Goal: Task Accomplishment & Management: Manage account settings

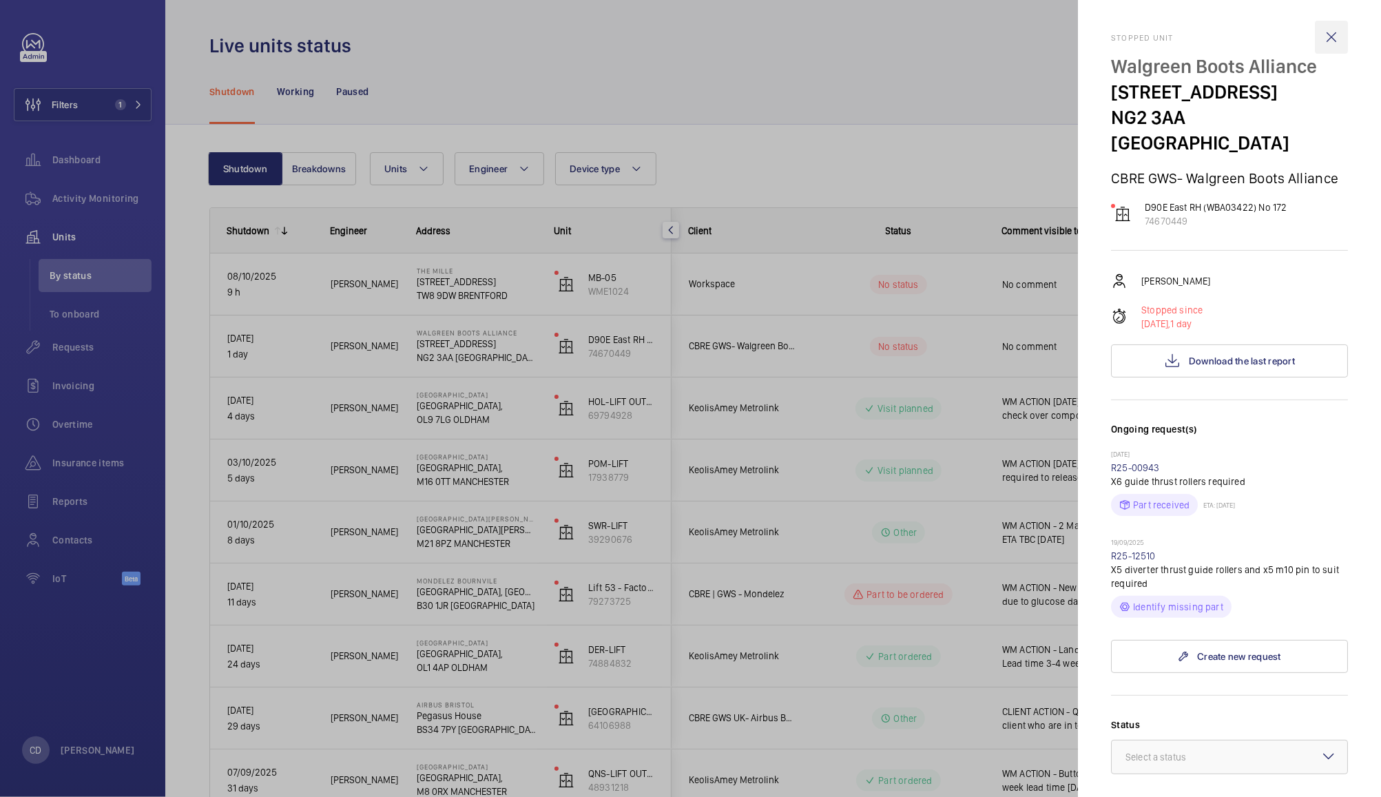
click at [1318, 39] on wm-front-icon-button at bounding box center [1331, 37] width 33 height 33
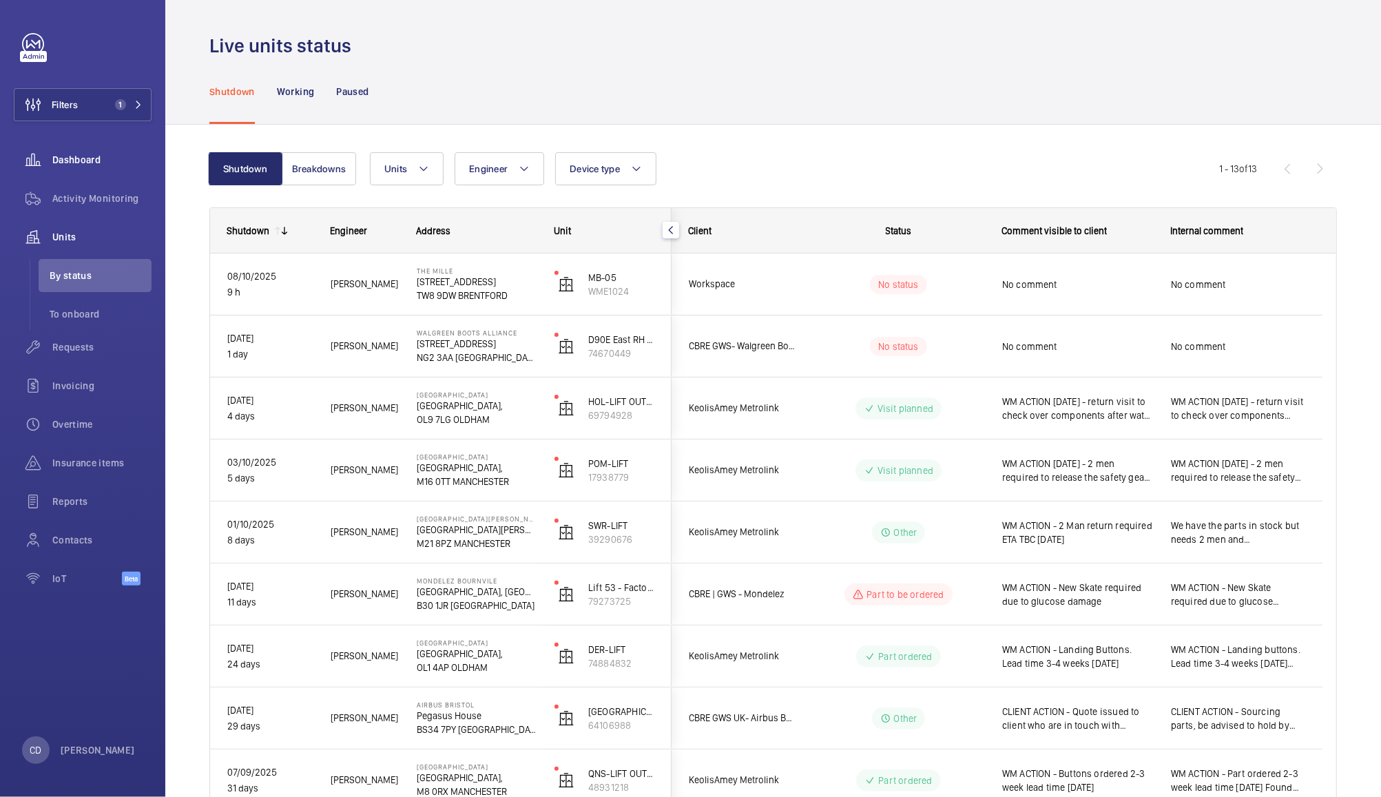
click at [51, 153] on wm-front-icon-button at bounding box center [33, 159] width 39 height 33
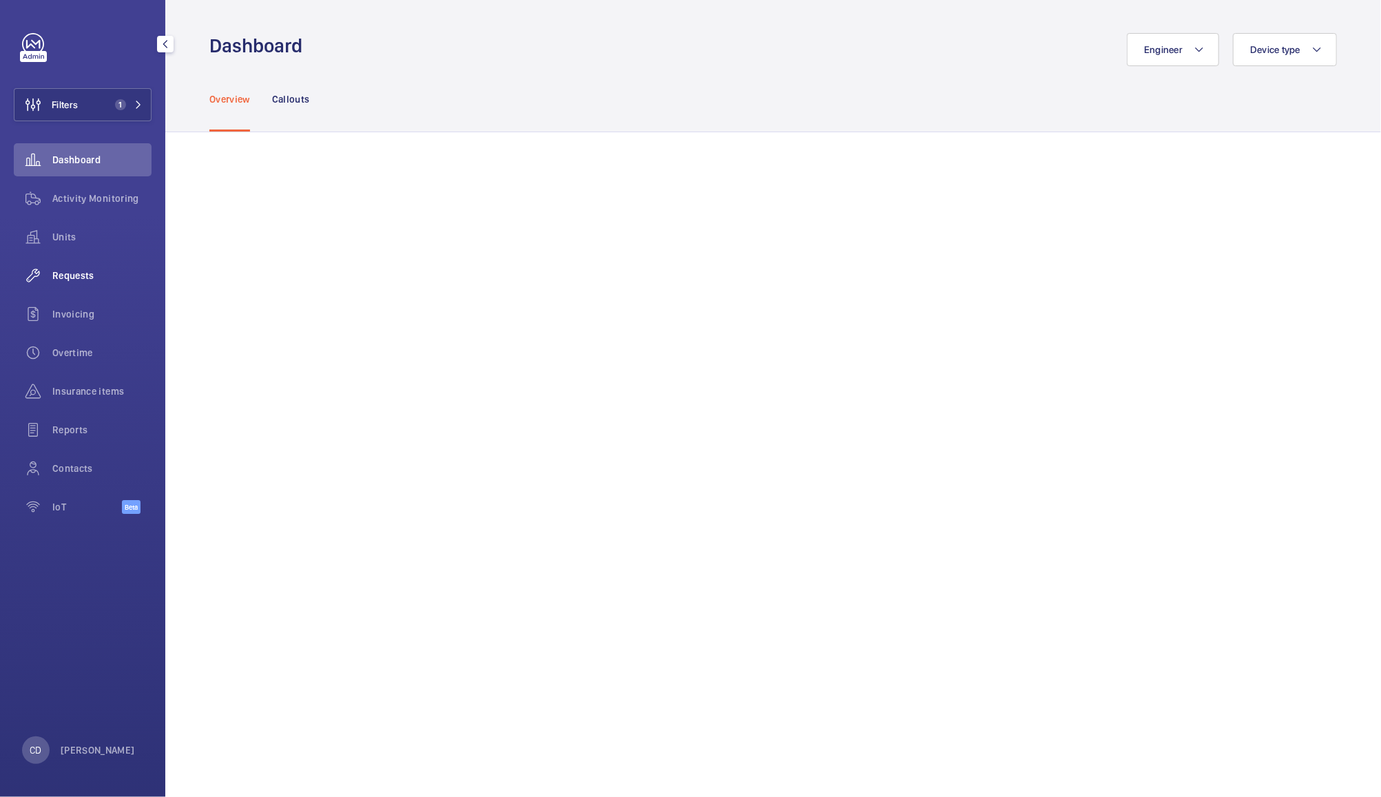
click at [74, 272] on span "Requests" at bounding box center [101, 276] width 99 height 14
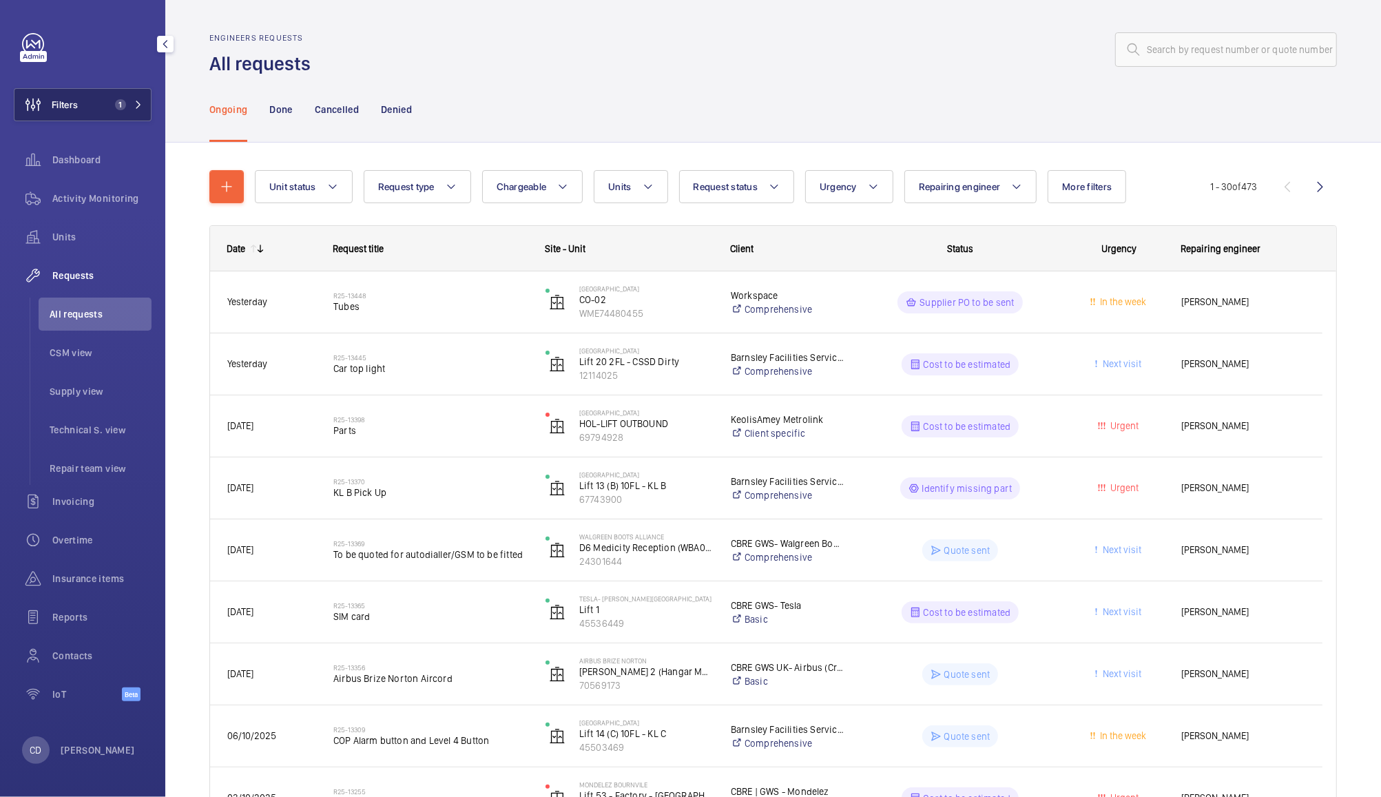
click at [90, 110] on button "Filters 1" at bounding box center [83, 104] width 138 height 33
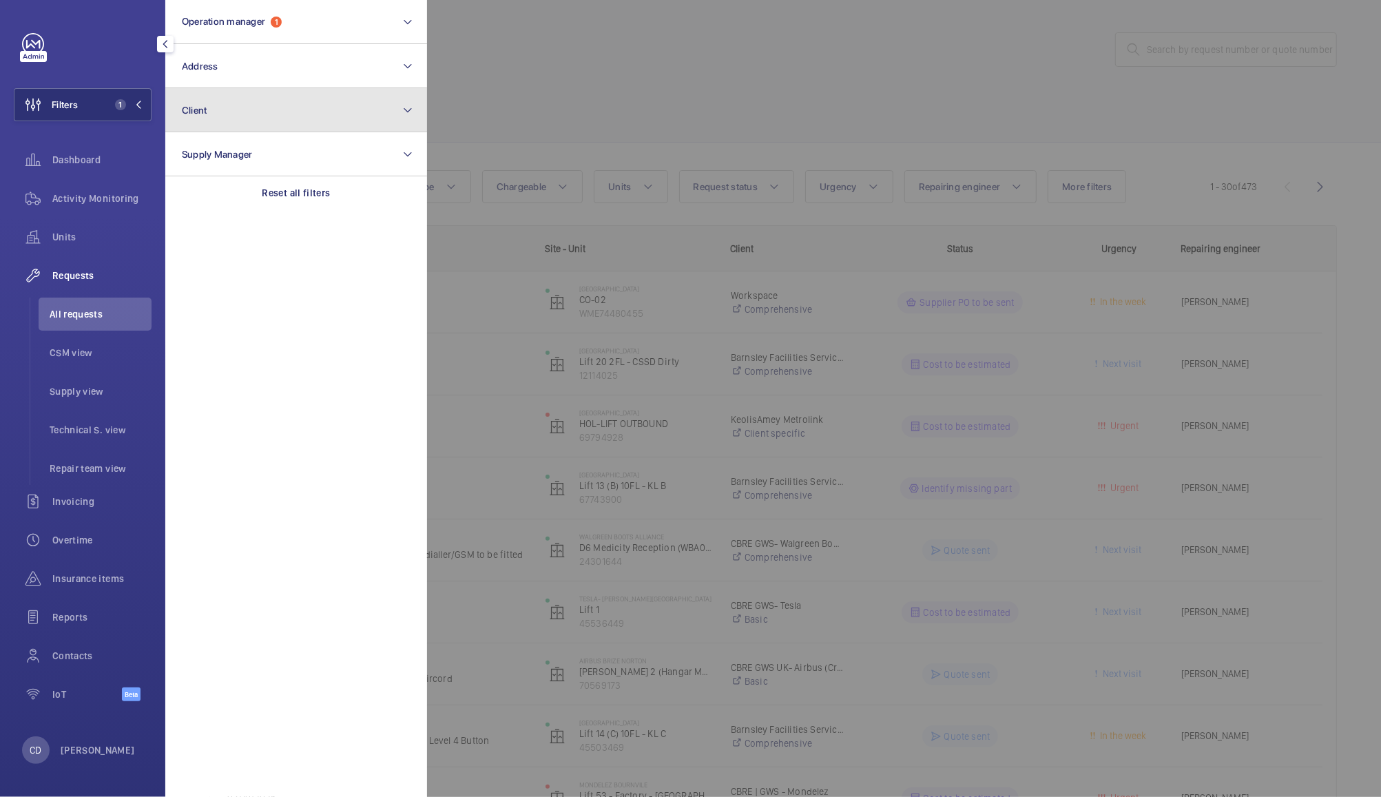
click at [202, 110] on span "Client" at bounding box center [194, 110] width 25 height 11
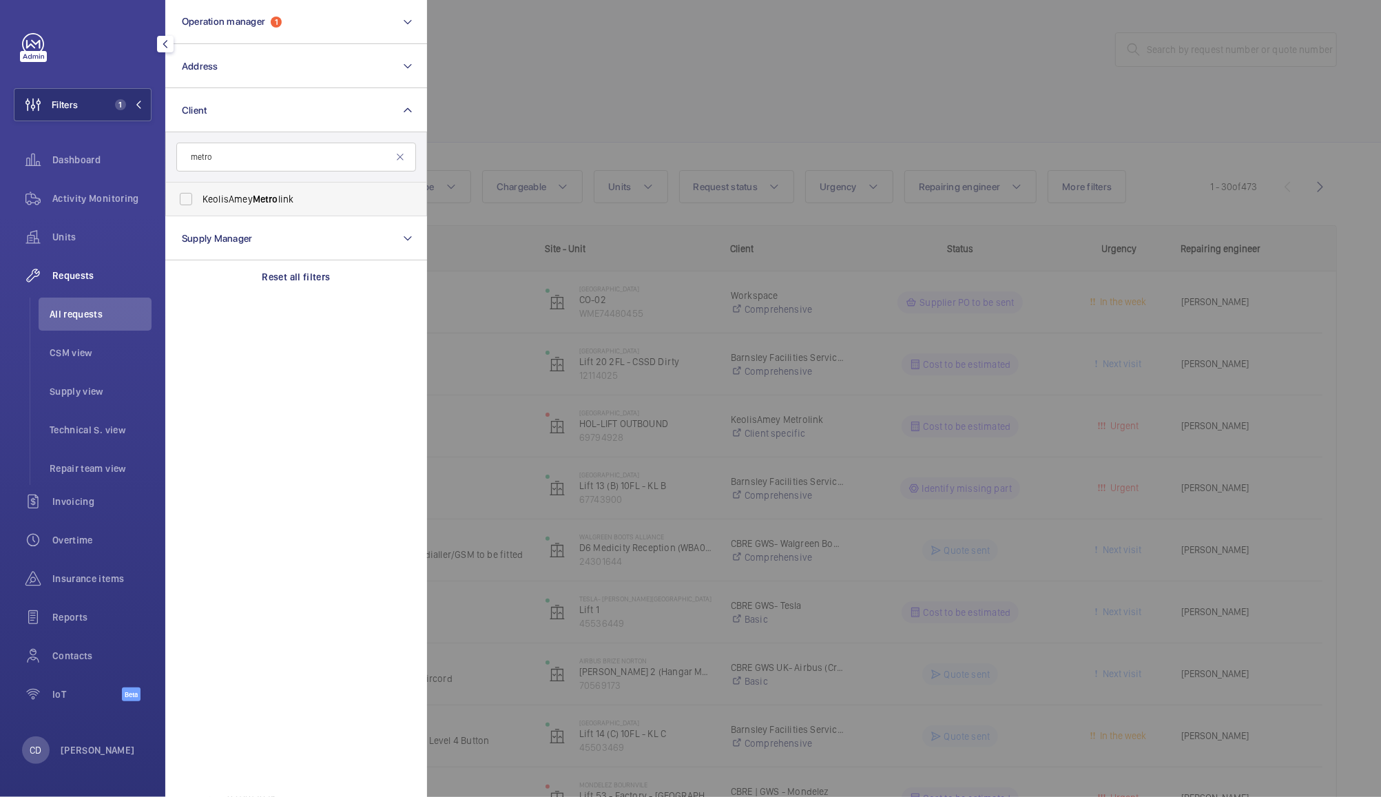
type input "metro"
click at [228, 190] on label "KeolisAmey Metro link" at bounding box center [286, 199] width 240 height 33
click at [200, 190] on input "KeolisAmey Metro link" at bounding box center [186, 199] width 28 height 28
checkbox input "true"
click at [565, 50] on div at bounding box center [1117, 398] width 1381 height 797
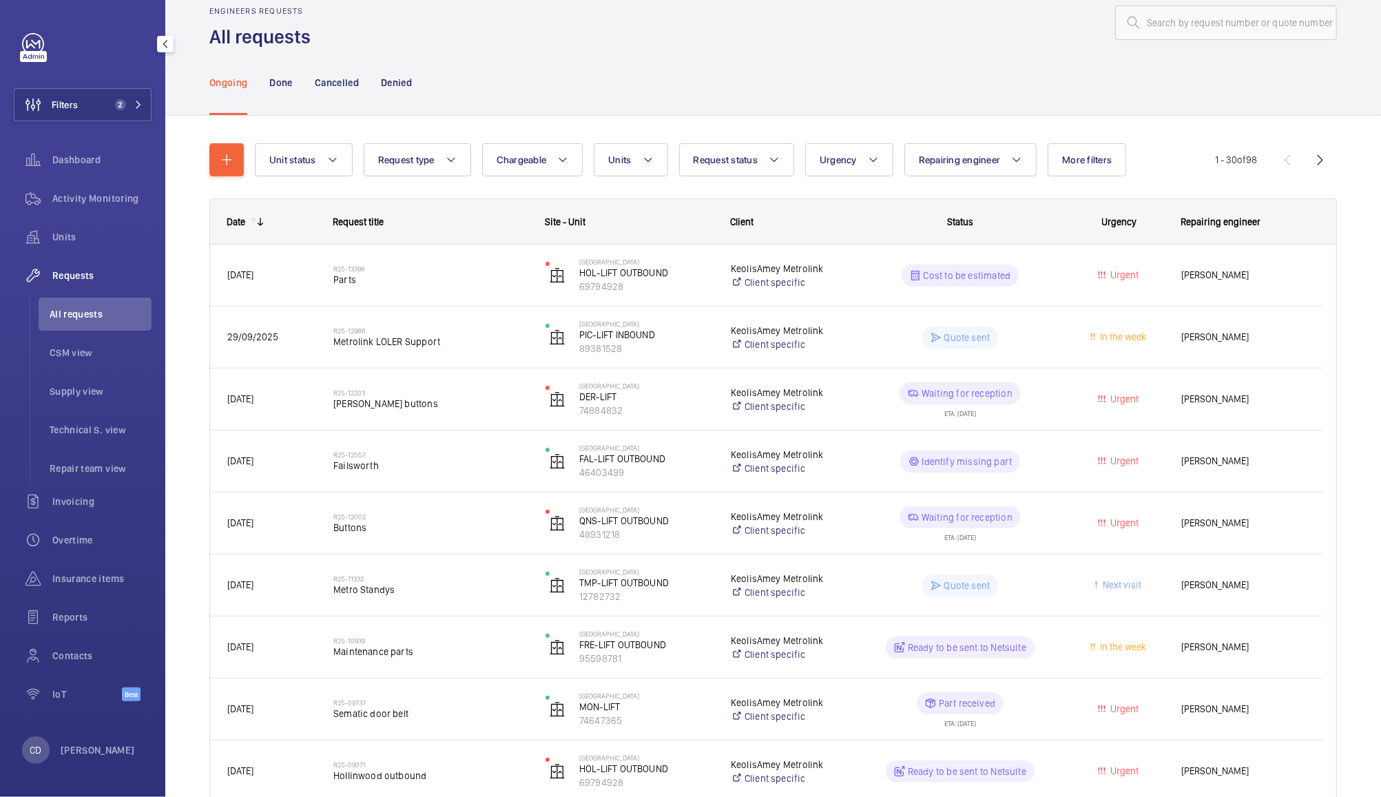
scroll to position [30, 0]
click at [358, 468] on span "Failsworth" at bounding box center [430, 463] width 194 height 14
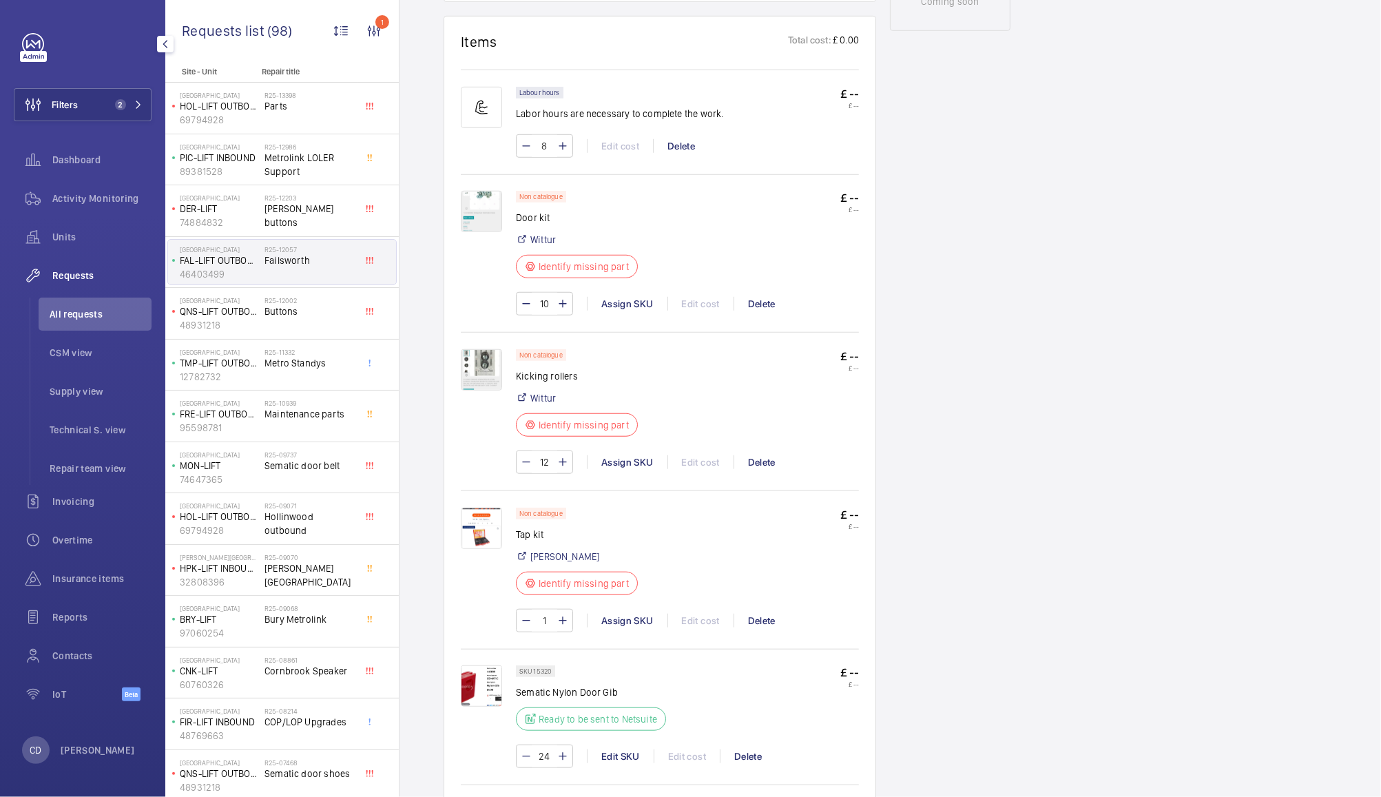
scroll to position [774, 0]
click at [497, 370] on img at bounding box center [481, 370] width 41 height 41
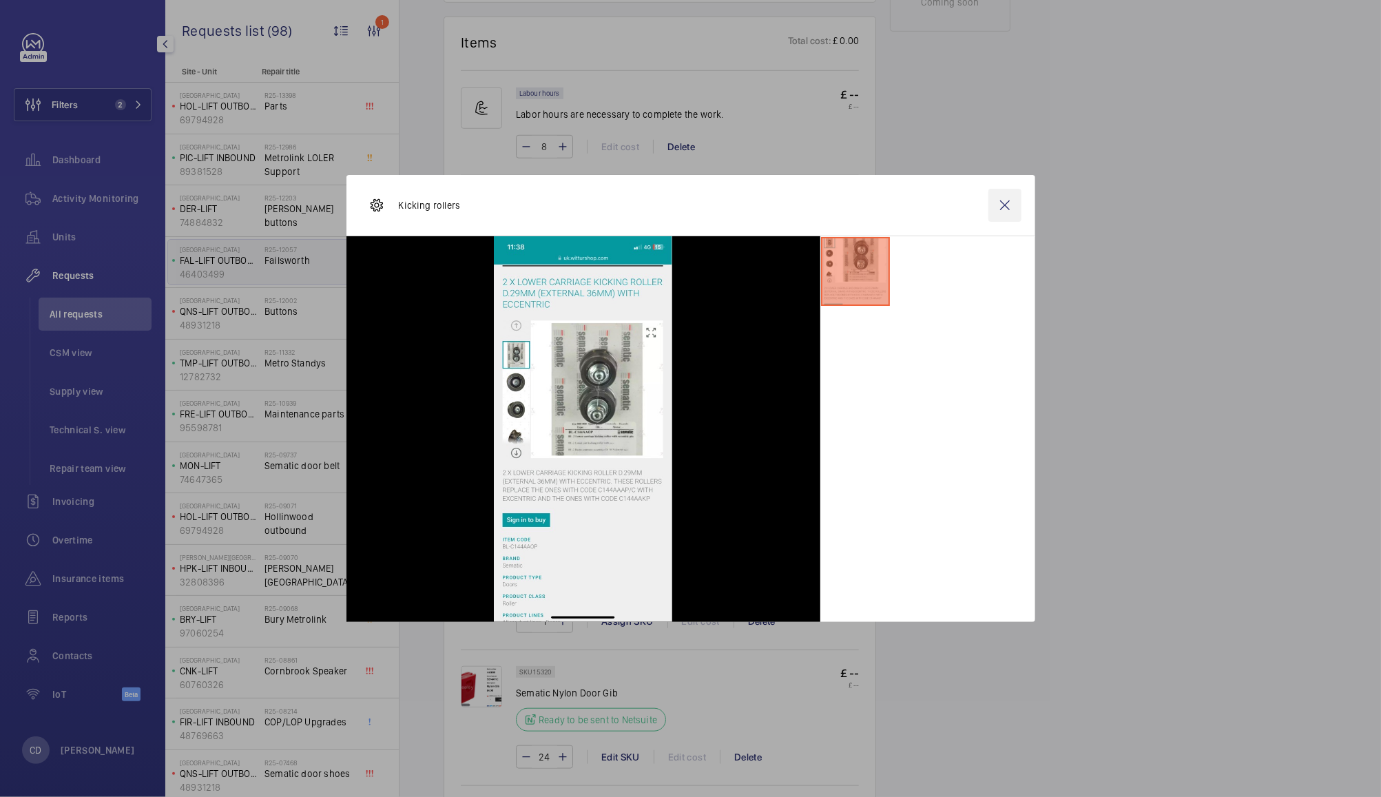
click at [998, 207] on wm-front-icon-button at bounding box center [1005, 205] width 33 height 33
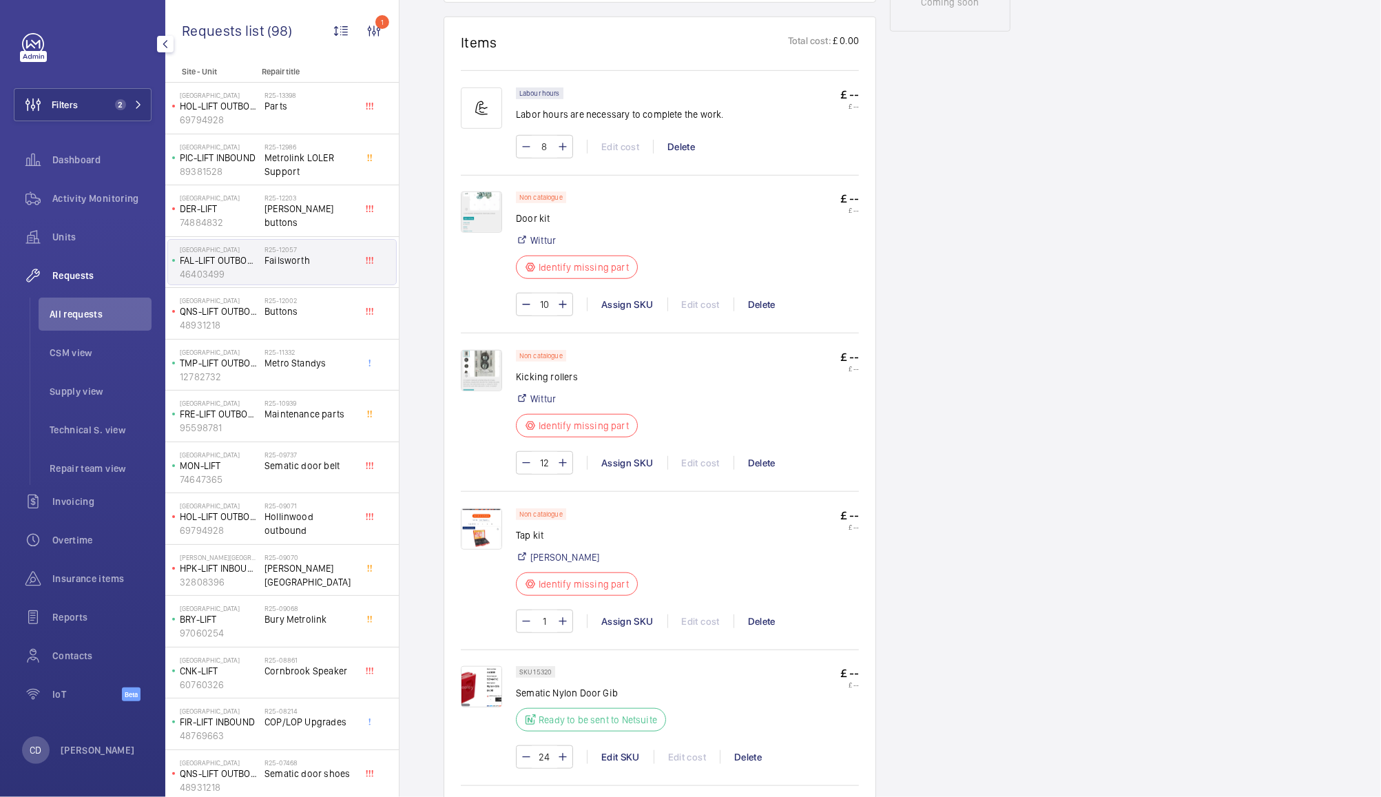
click at [474, 536] on img at bounding box center [481, 528] width 41 height 41
click at [479, 546] on div at bounding box center [604, 423] width 379 height 309
click at [467, 538] on div at bounding box center [604, 423] width 379 height 309
click at [486, 523] on div at bounding box center [604, 423] width 379 height 309
click at [955, 231] on wm-front-icon-button at bounding box center [942, 244] width 26 height 26
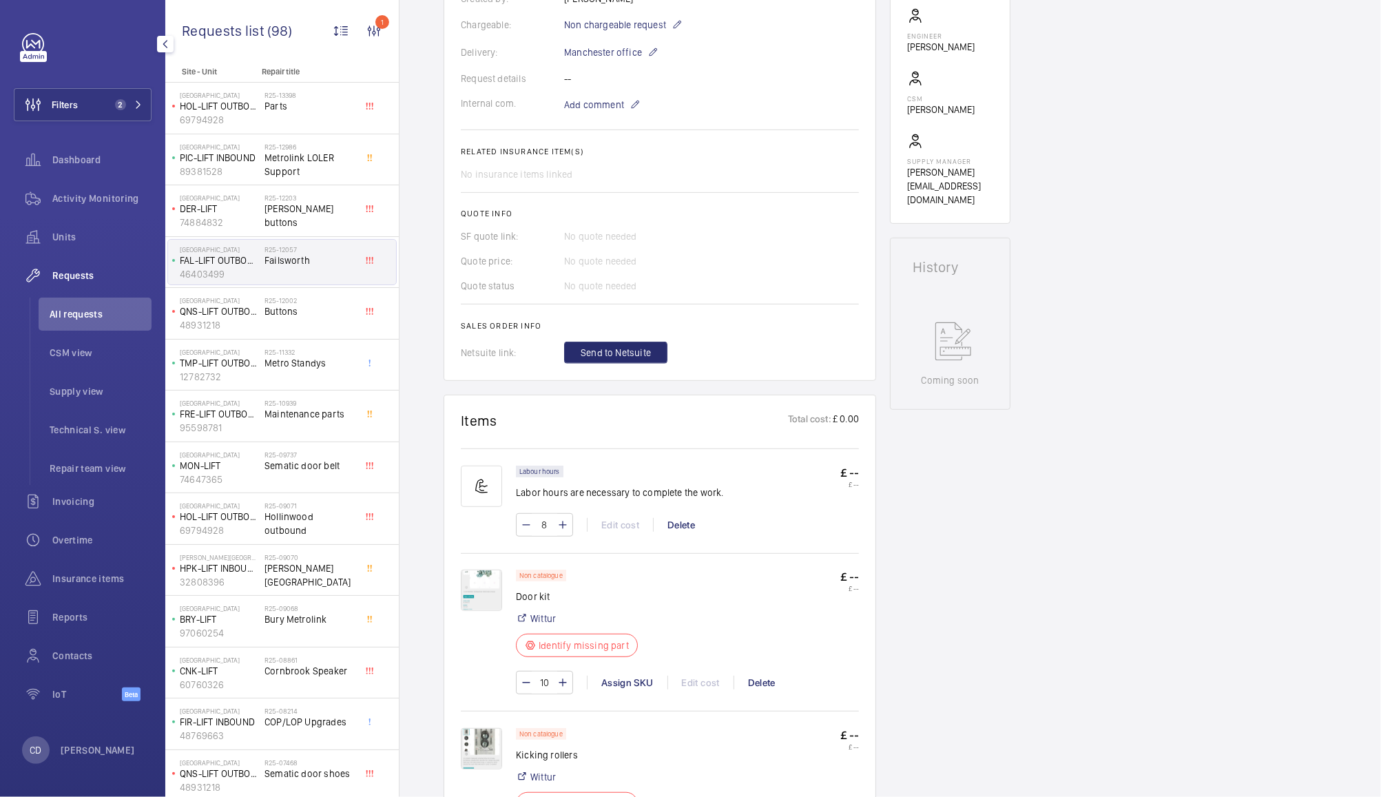
scroll to position [325, 0]
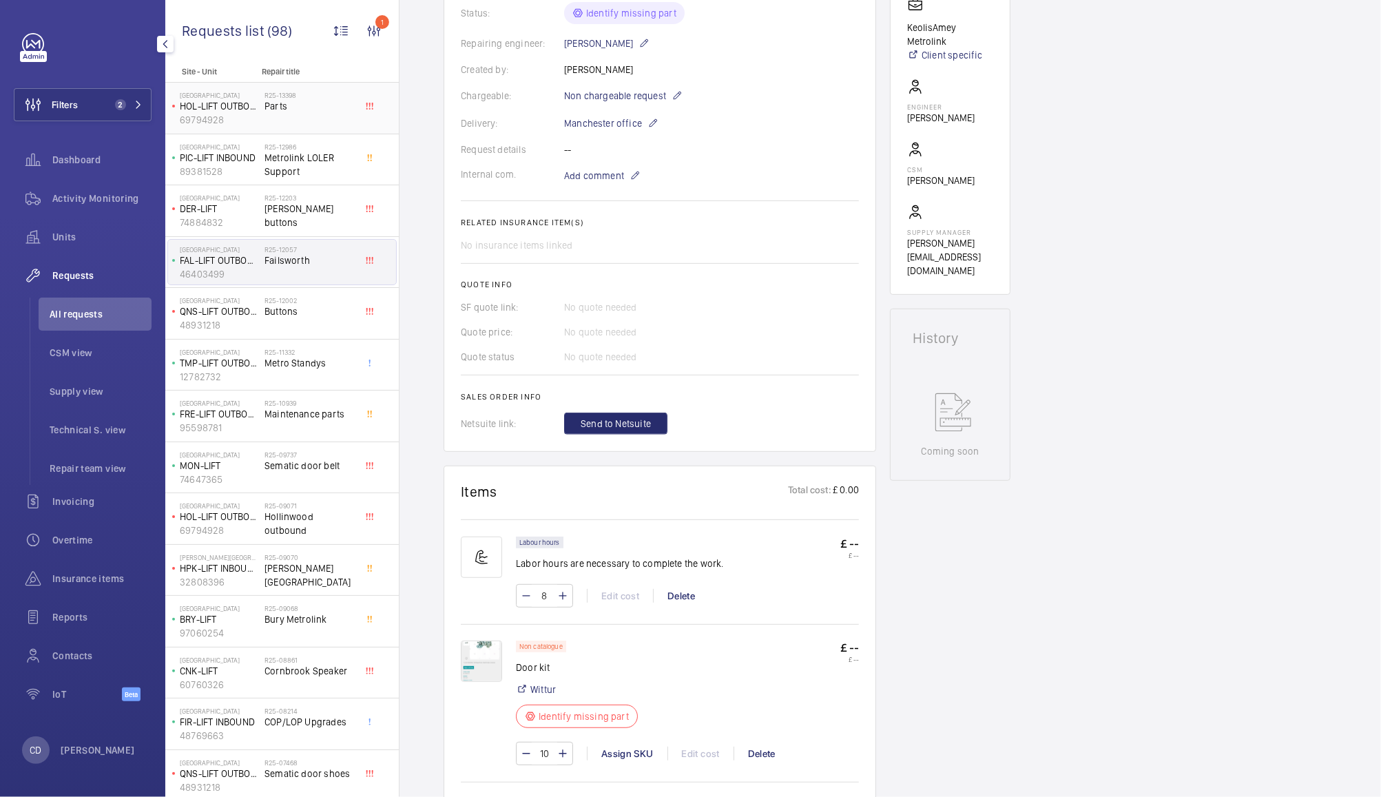
click at [320, 102] on span "Parts" at bounding box center [310, 106] width 91 height 14
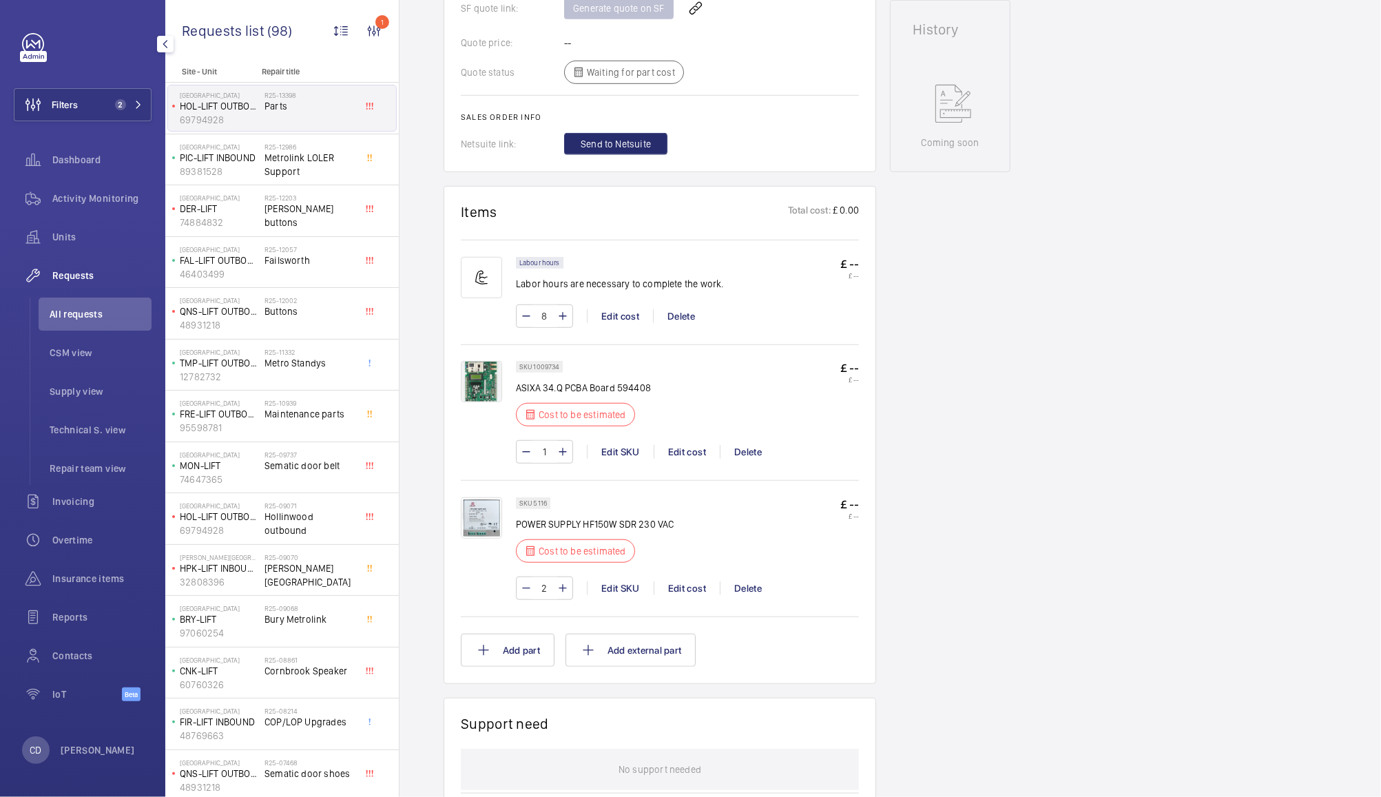
scroll to position [639, 0]
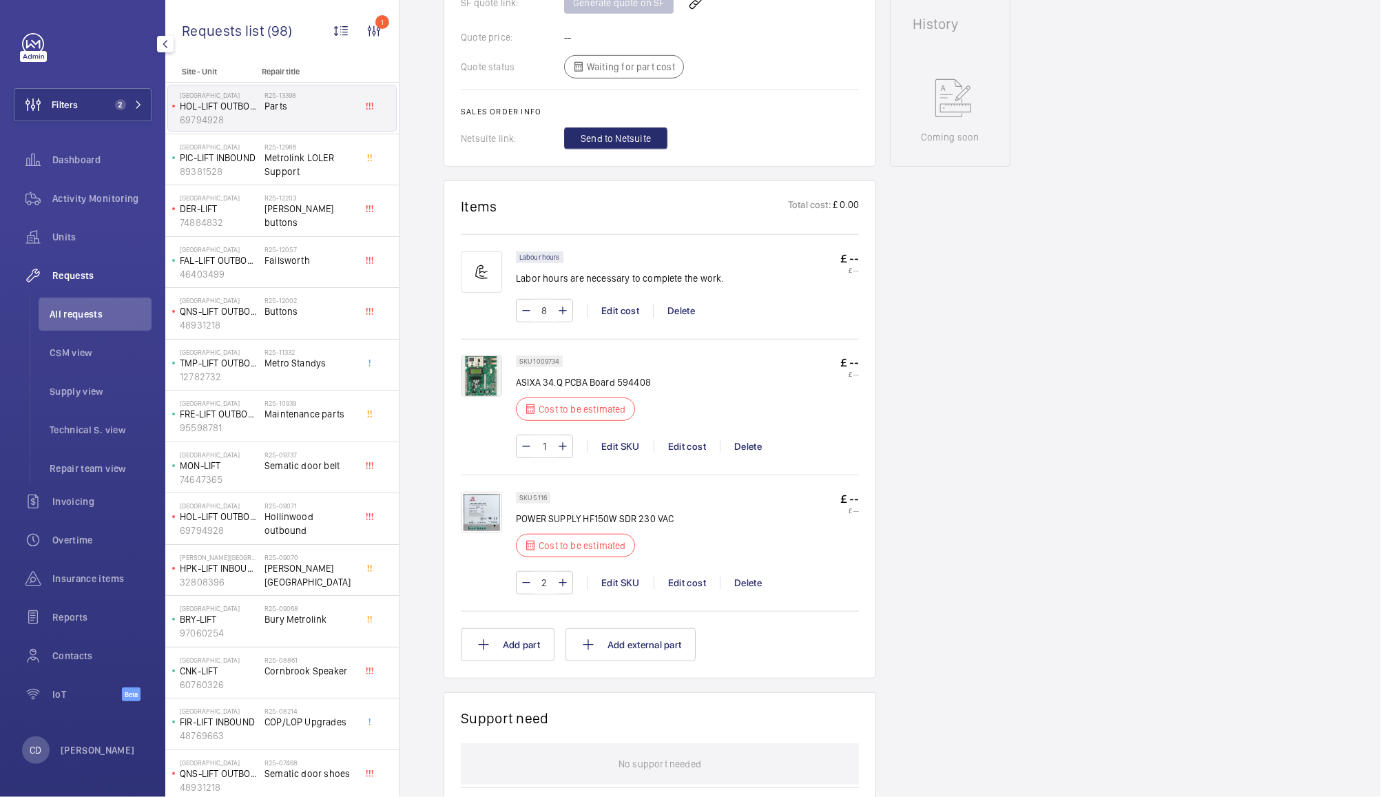
click at [480, 518] on img at bounding box center [481, 512] width 41 height 41
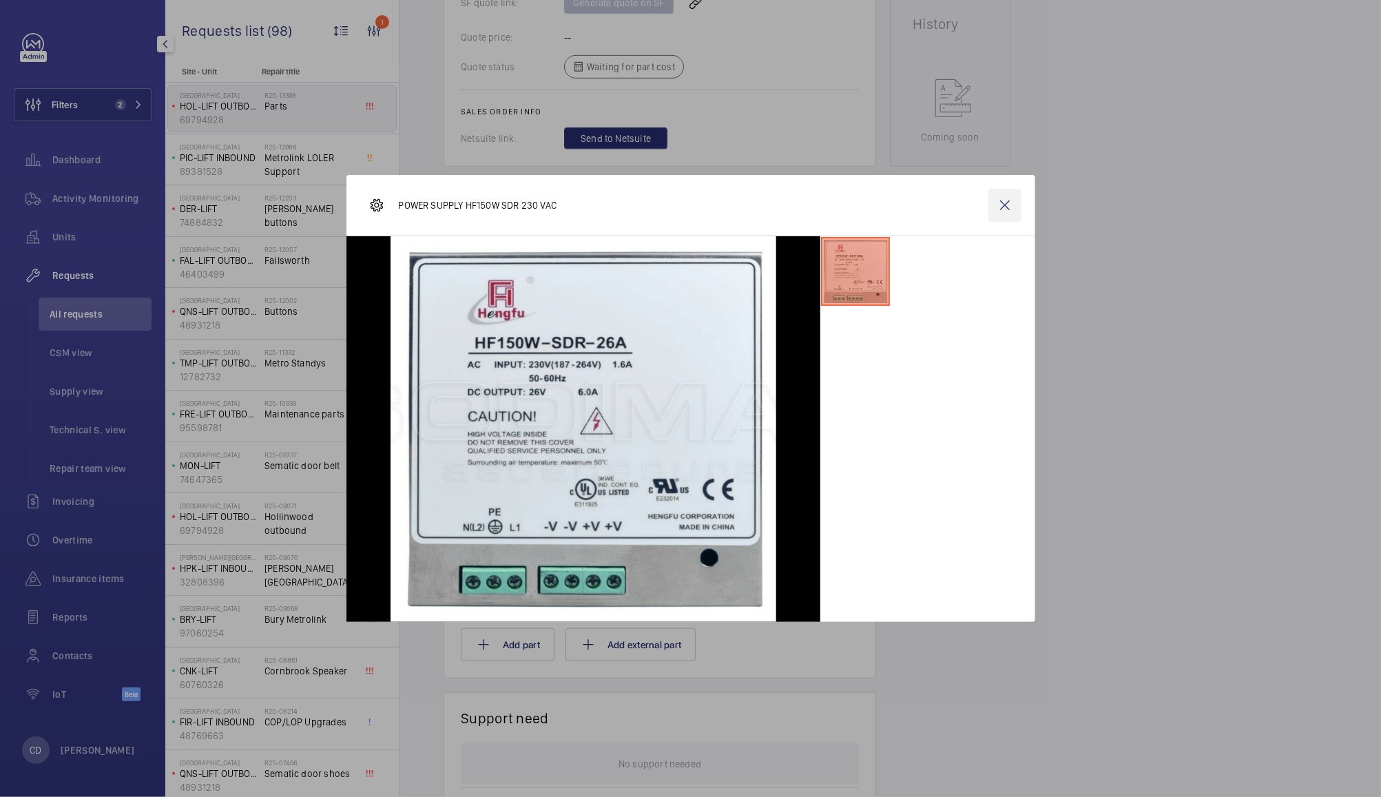
click at [1005, 205] on wm-front-icon-button at bounding box center [1005, 205] width 33 height 33
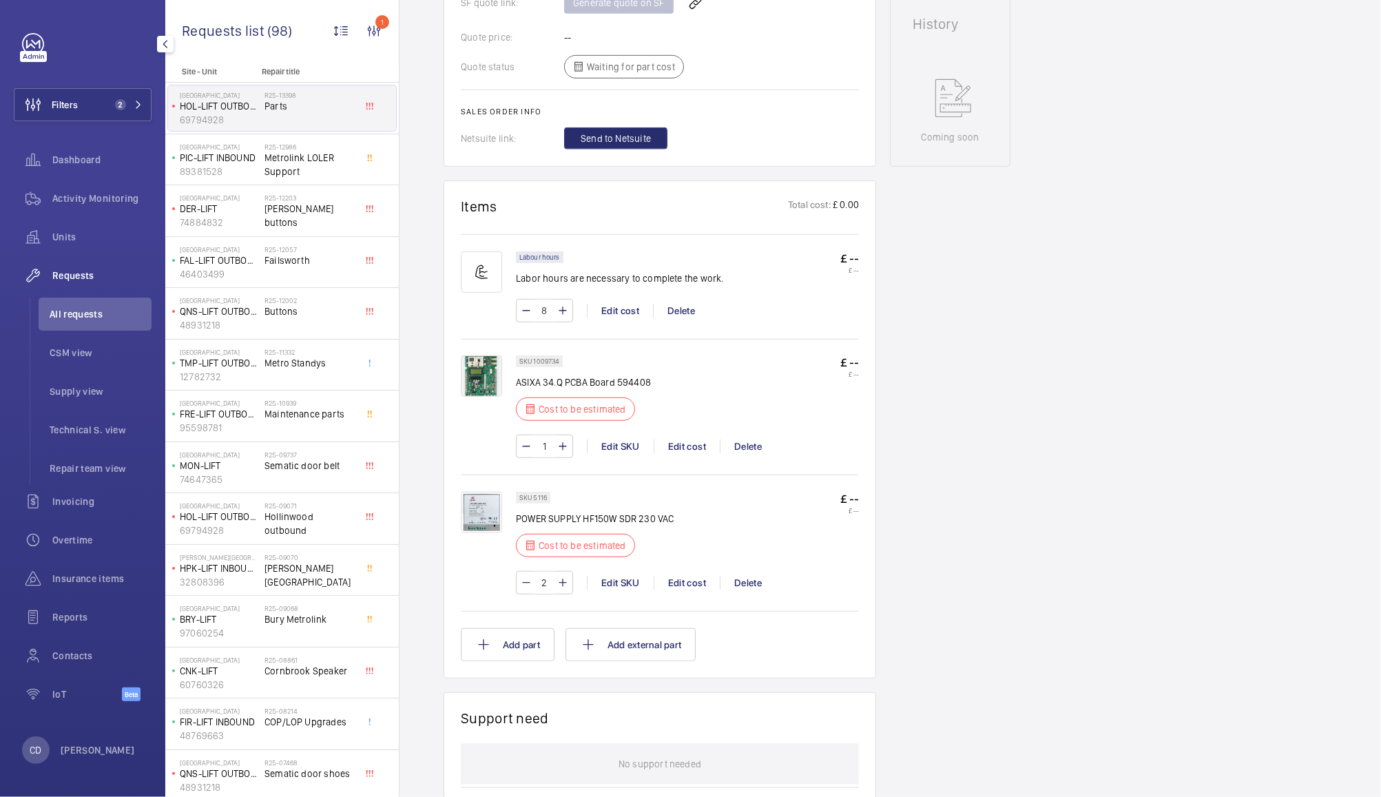
click at [482, 522] on img at bounding box center [481, 512] width 41 height 41
click at [478, 513] on div at bounding box center [604, 423] width 379 height 309
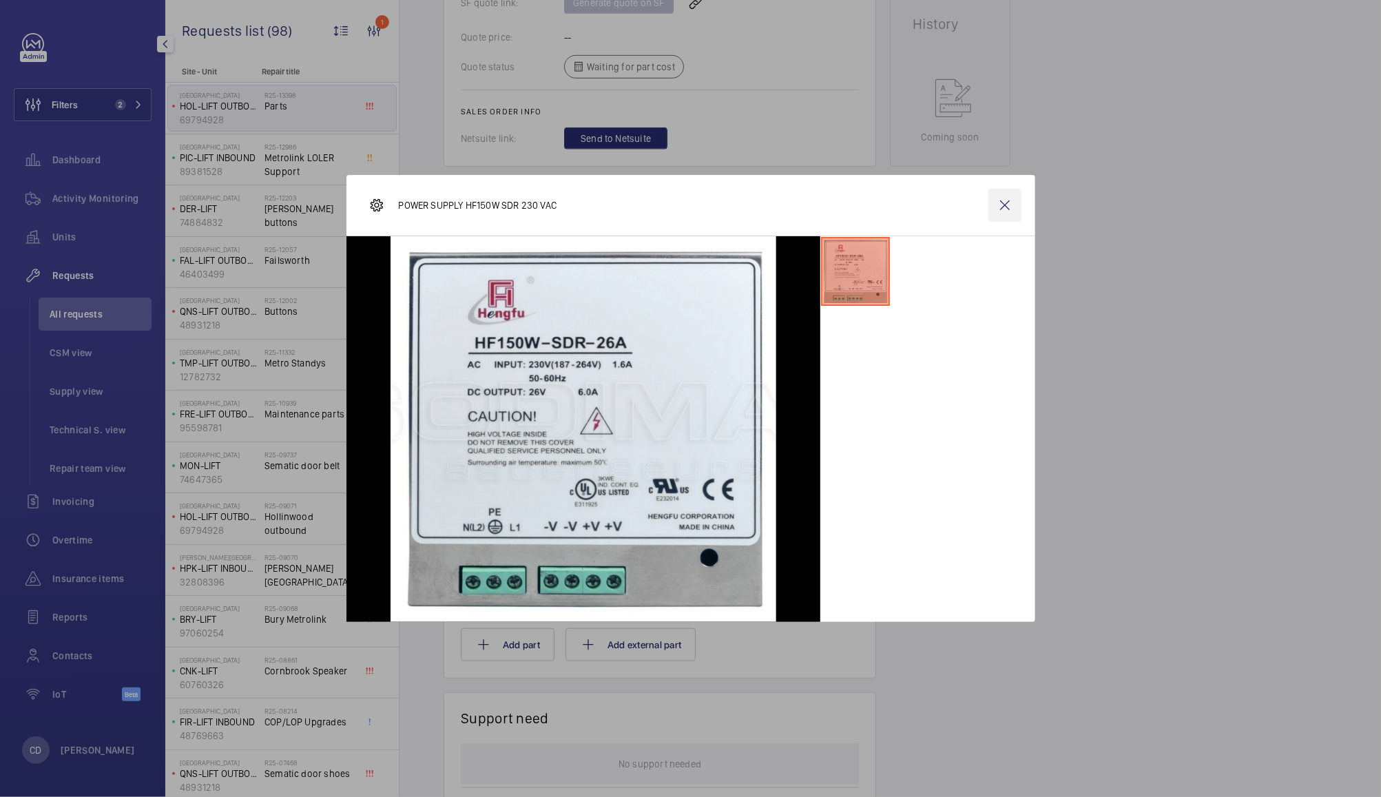
click at [1005, 212] on wm-front-icon-button at bounding box center [1005, 205] width 33 height 33
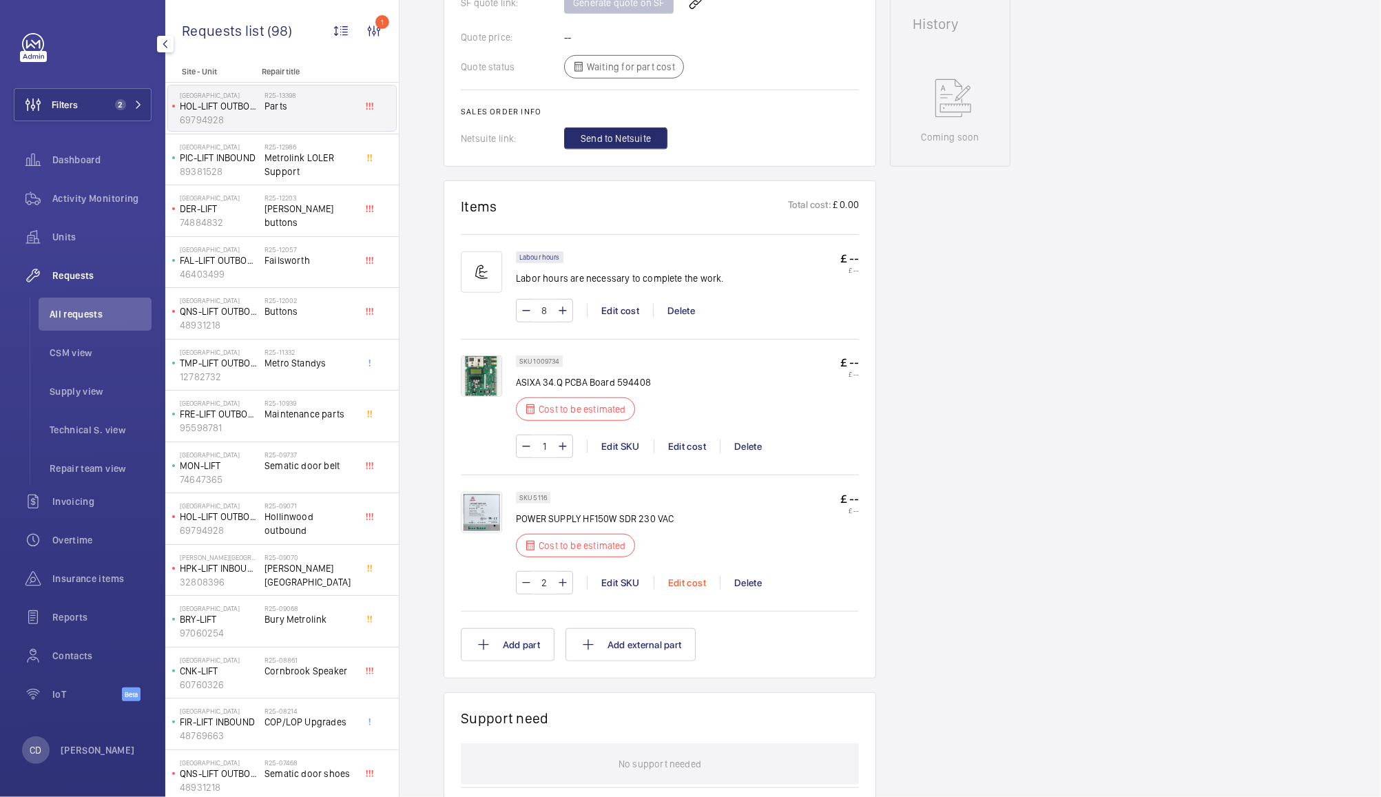
click at [690, 577] on div "Edit cost" at bounding box center [687, 583] width 66 height 14
click at [688, 588] on div at bounding box center [690, 398] width 1381 height 797
click at [684, 580] on div "Edit cost" at bounding box center [687, 583] width 66 height 14
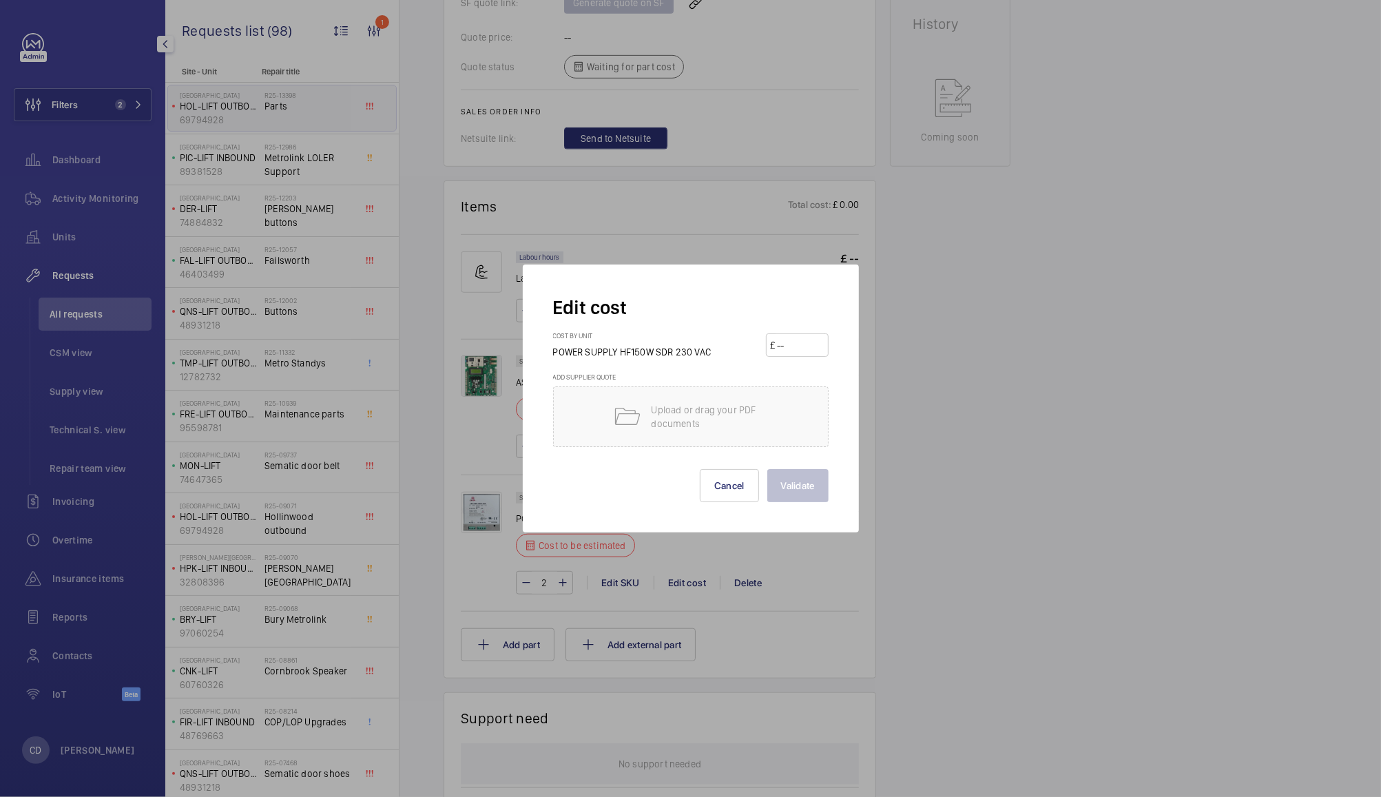
click at [795, 340] on input "number" at bounding box center [800, 345] width 48 height 22
type input "389"
click at [800, 491] on button "Validate" at bounding box center [797, 485] width 61 height 33
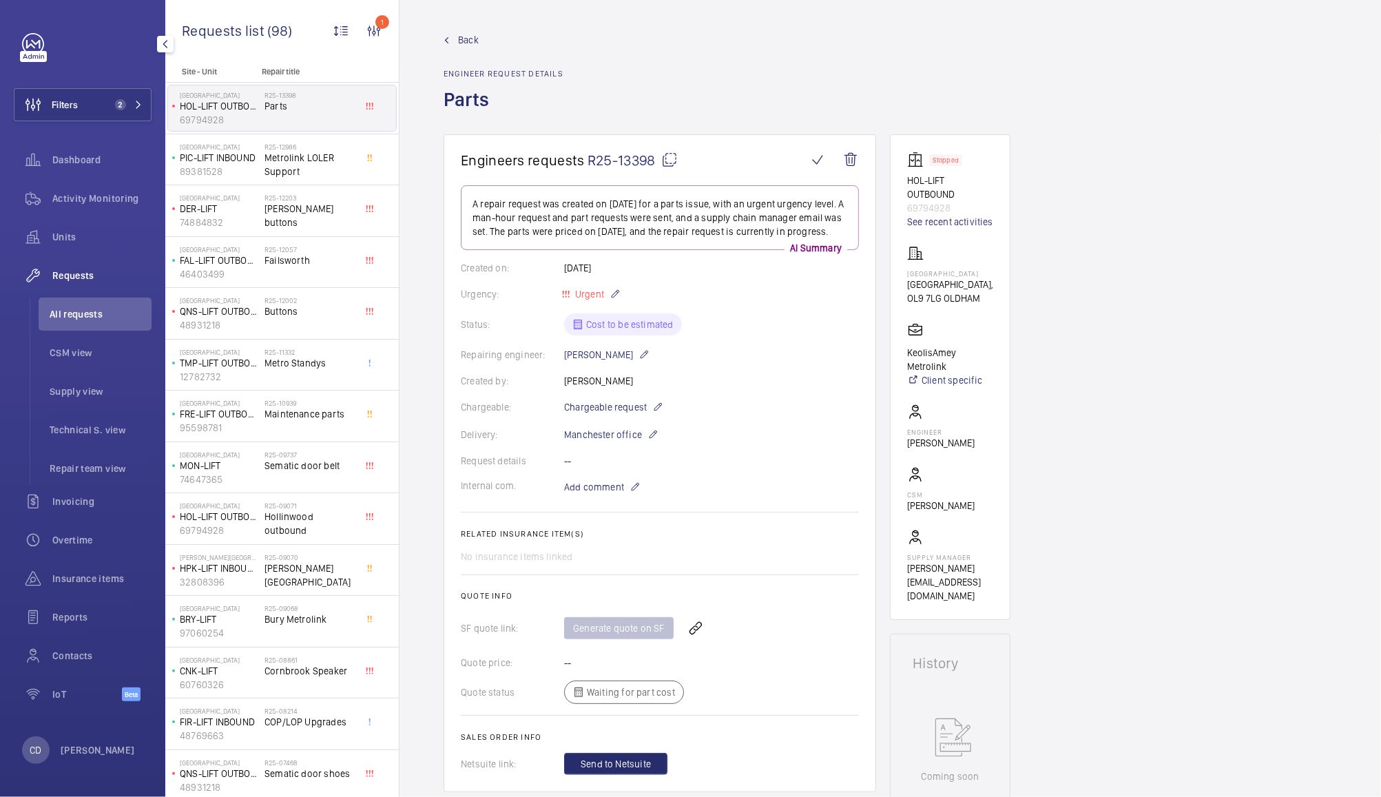
drag, startPoint x: 650, startPoint y: 339, endPoint x: 1038, endPoint y: 2, distance: 513.2
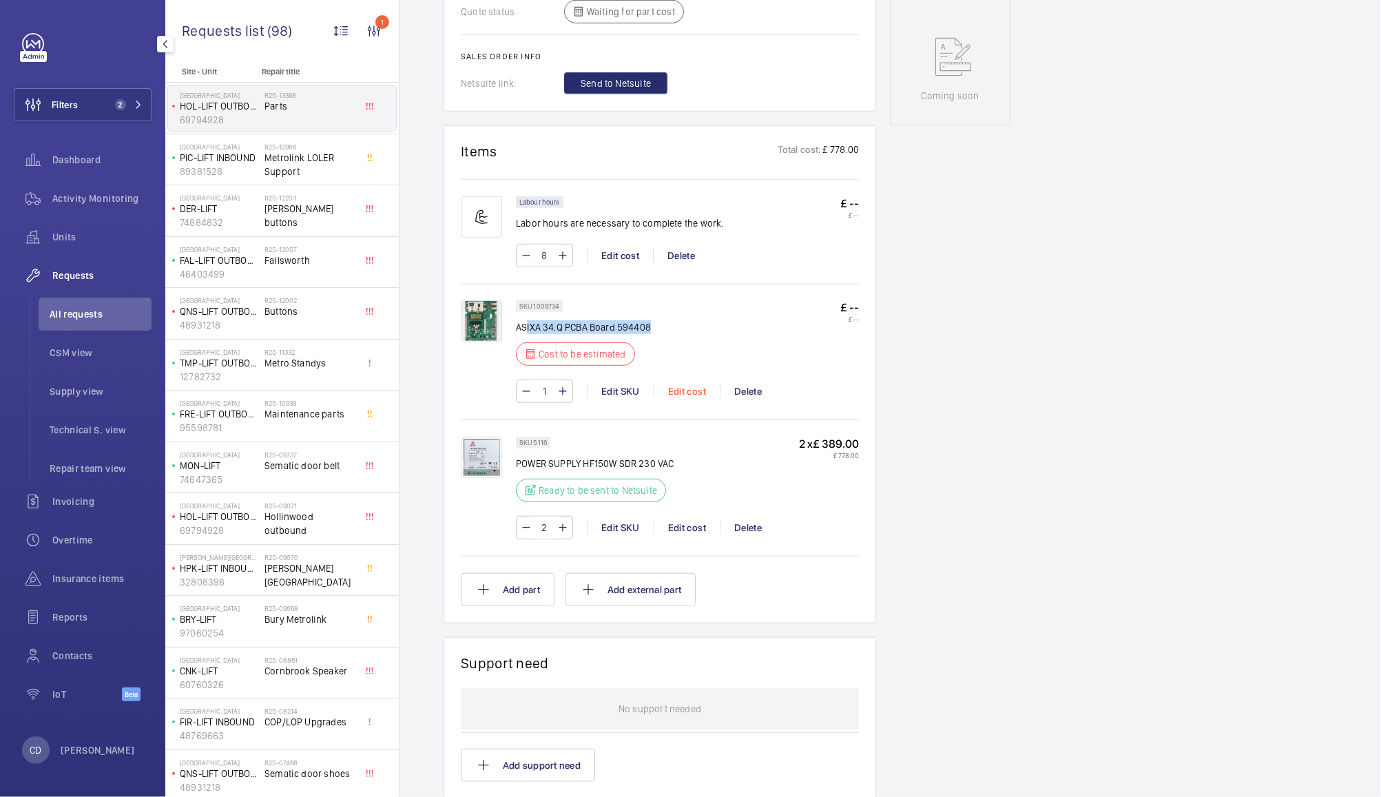
click at [694, 398] on div "Edit cost" at bounding box center [687, 391] width 66 height 14
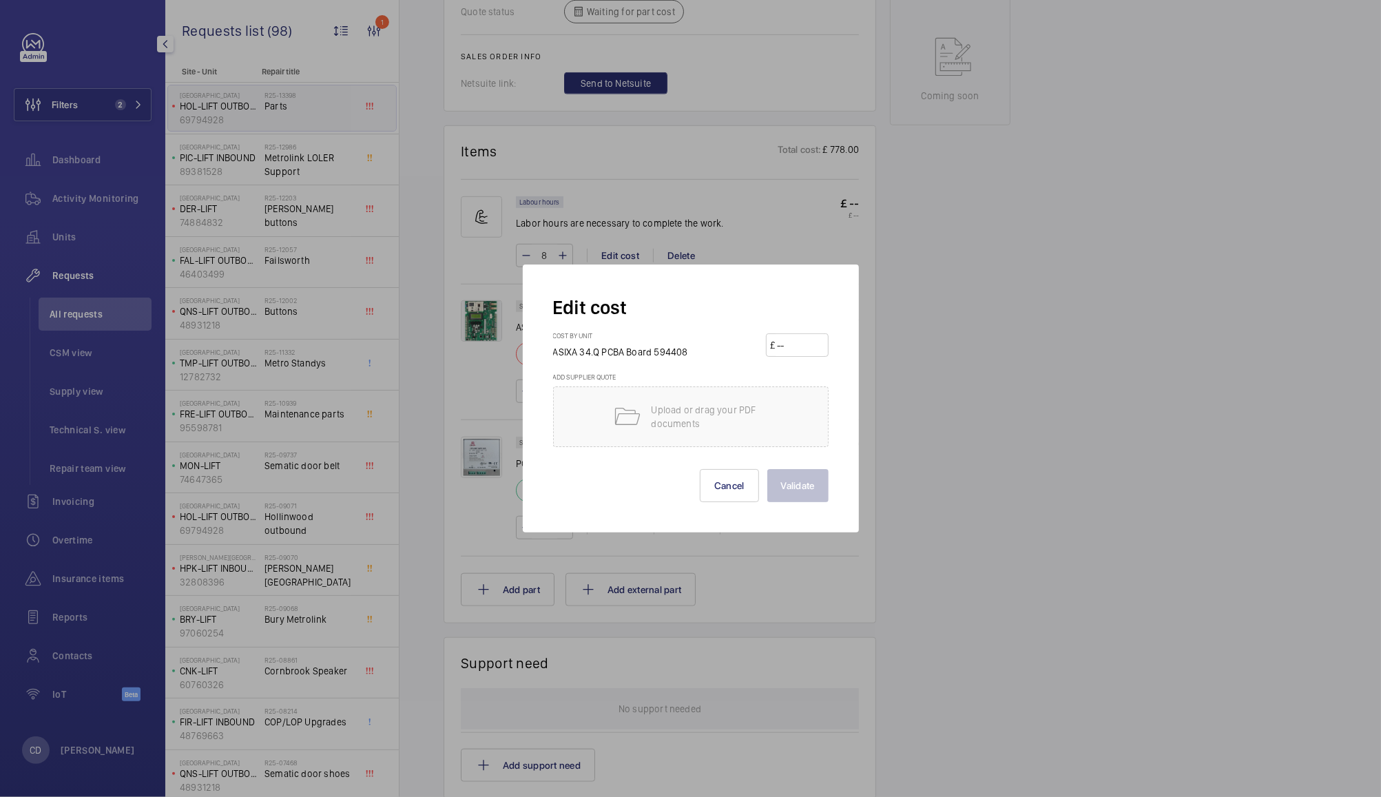
click at [792, 341] on input "number" at bounding box center [800, 345] width 48 height 22
type input "2740"
click at [802, 487] on button "Validate" at bounding box center [797, 485] width 61 height 33
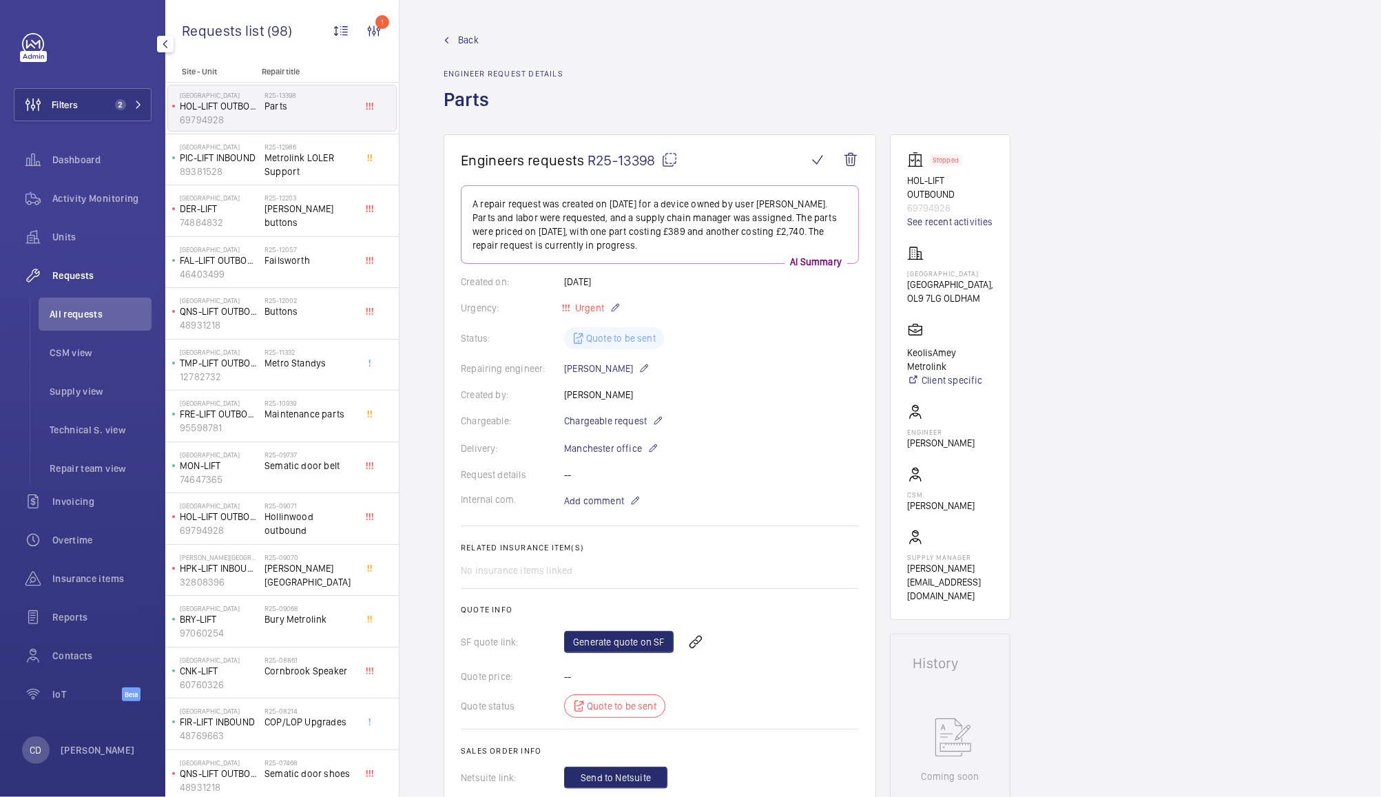
scroll to position [722, 0]
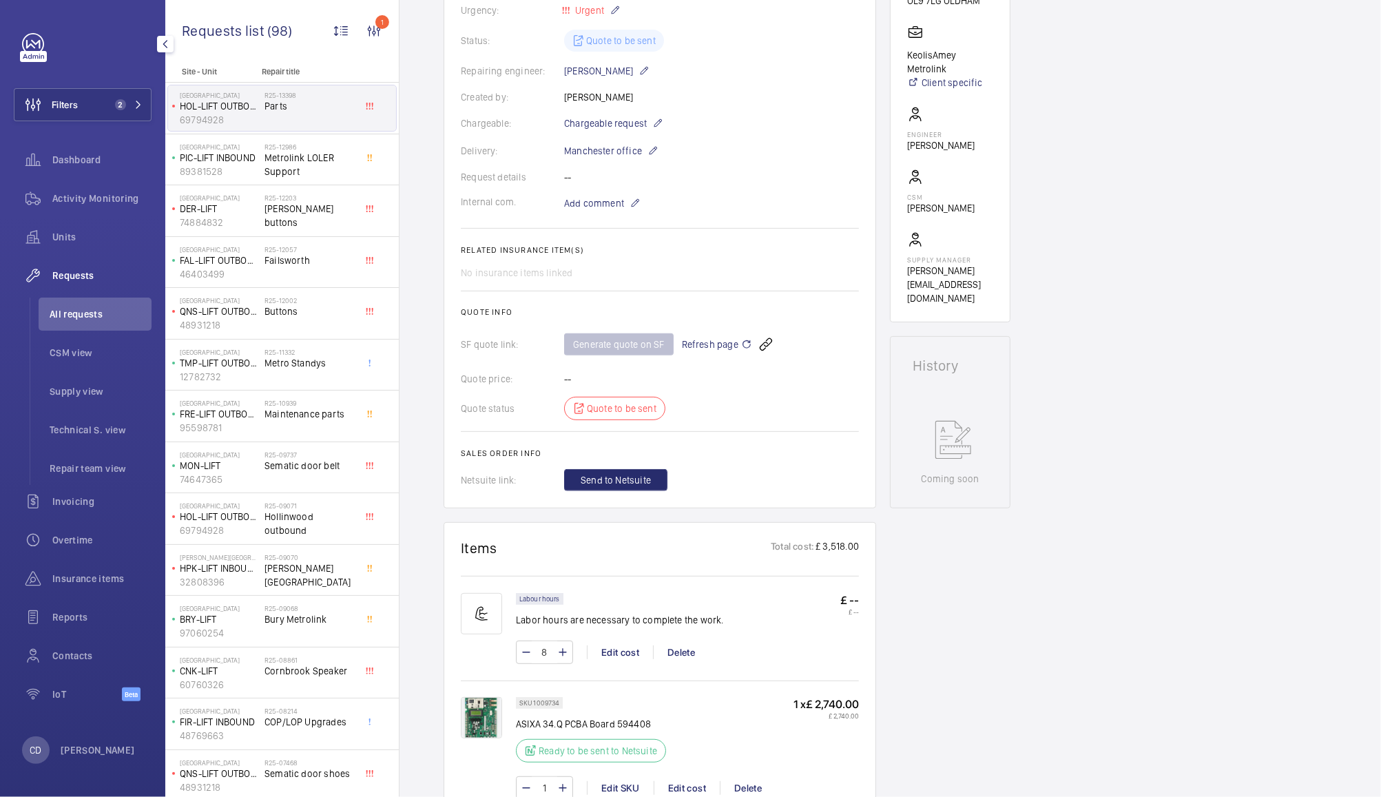
scroll to position [579, 0]
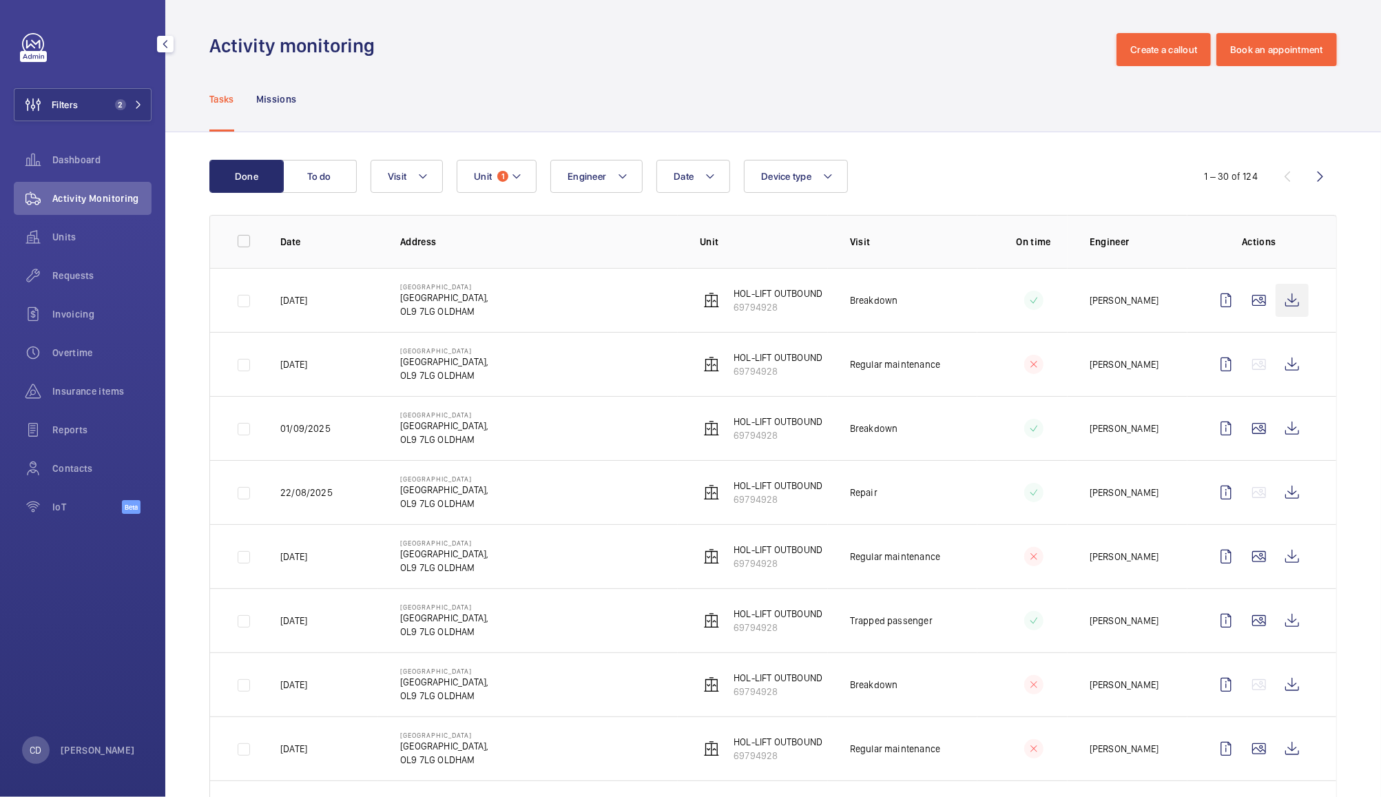
click at [1276, 301] on wm-front-icon-button at bounding box center [1292, 300] width 33 height 33
click at [45, 239] on wm-front-icon-button at bounding box center [33, 236] width 39 height 33
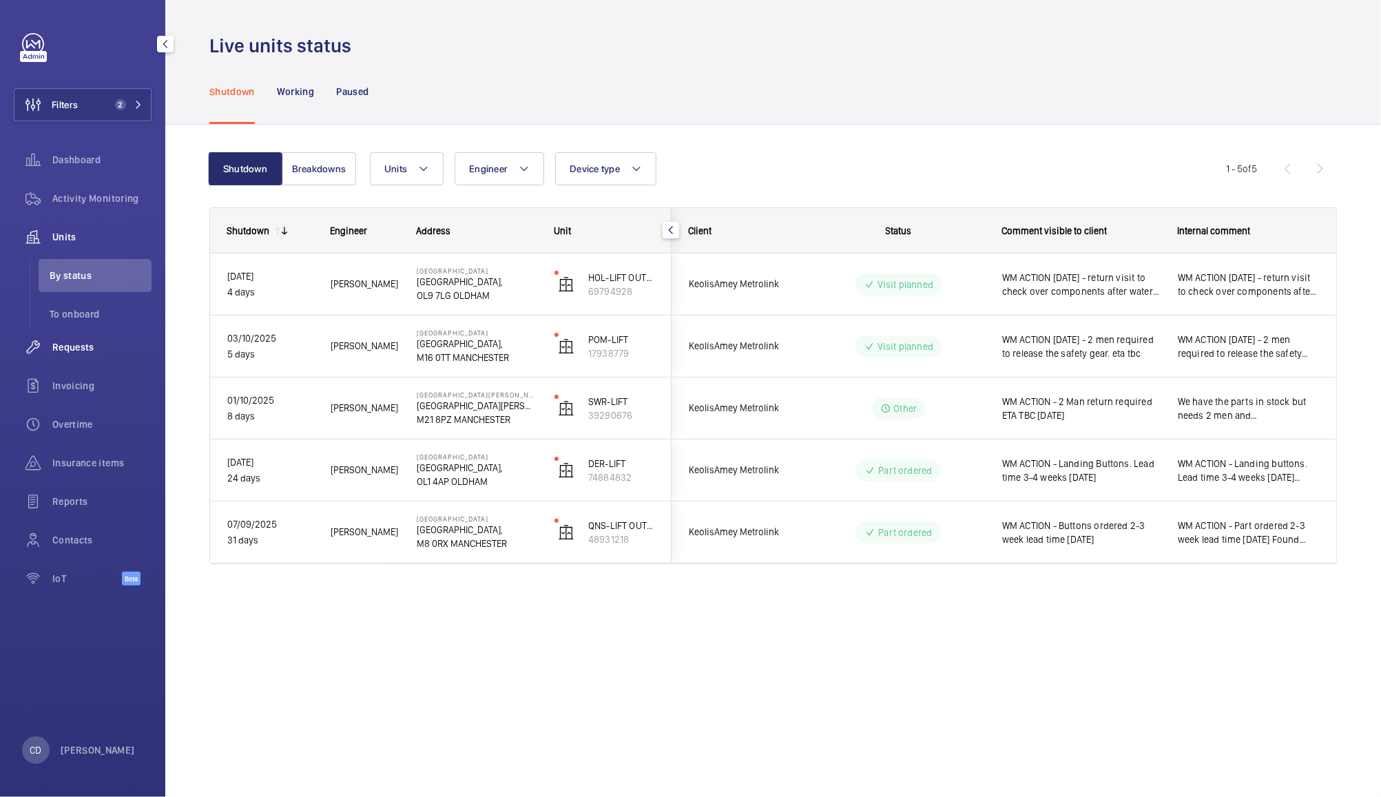
click at [68, 345] on span "Requests" at bounding box center [101, 347] width 99 height 14
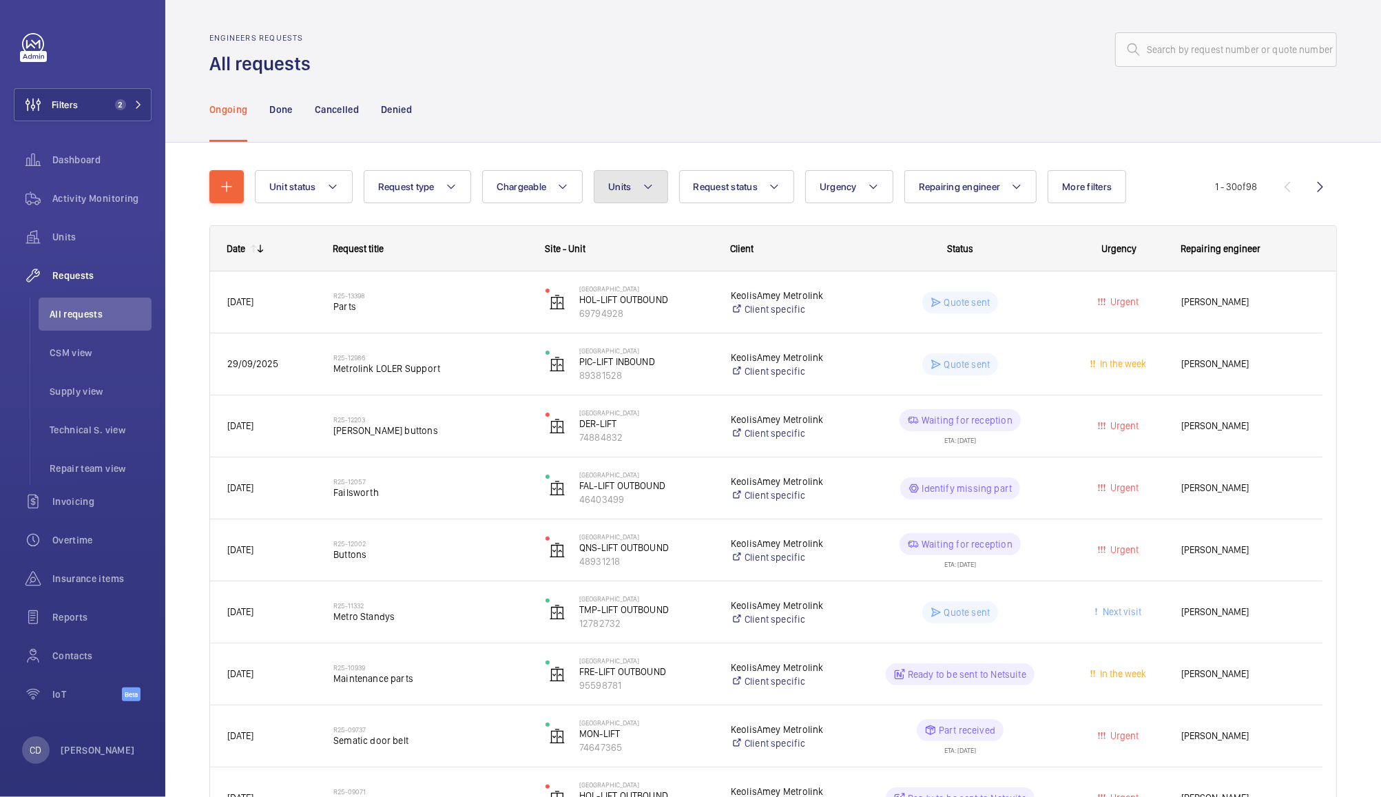
click at [647, 187] on mat-icon at bounding box center [648, 186] width 11 height 17
type input "l"
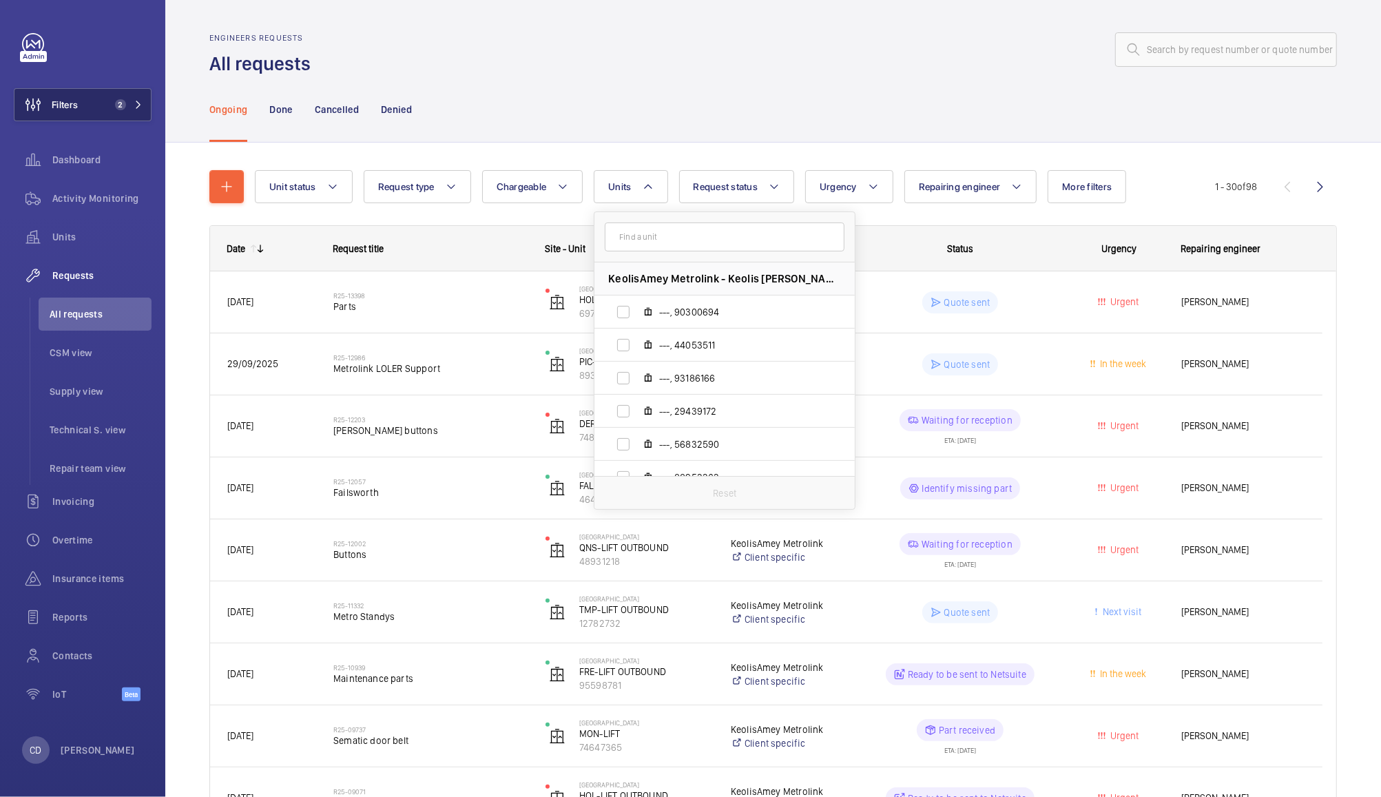
click at [72, 114] on span "Filters" at bounding box center [45, 104] width 63 height 33
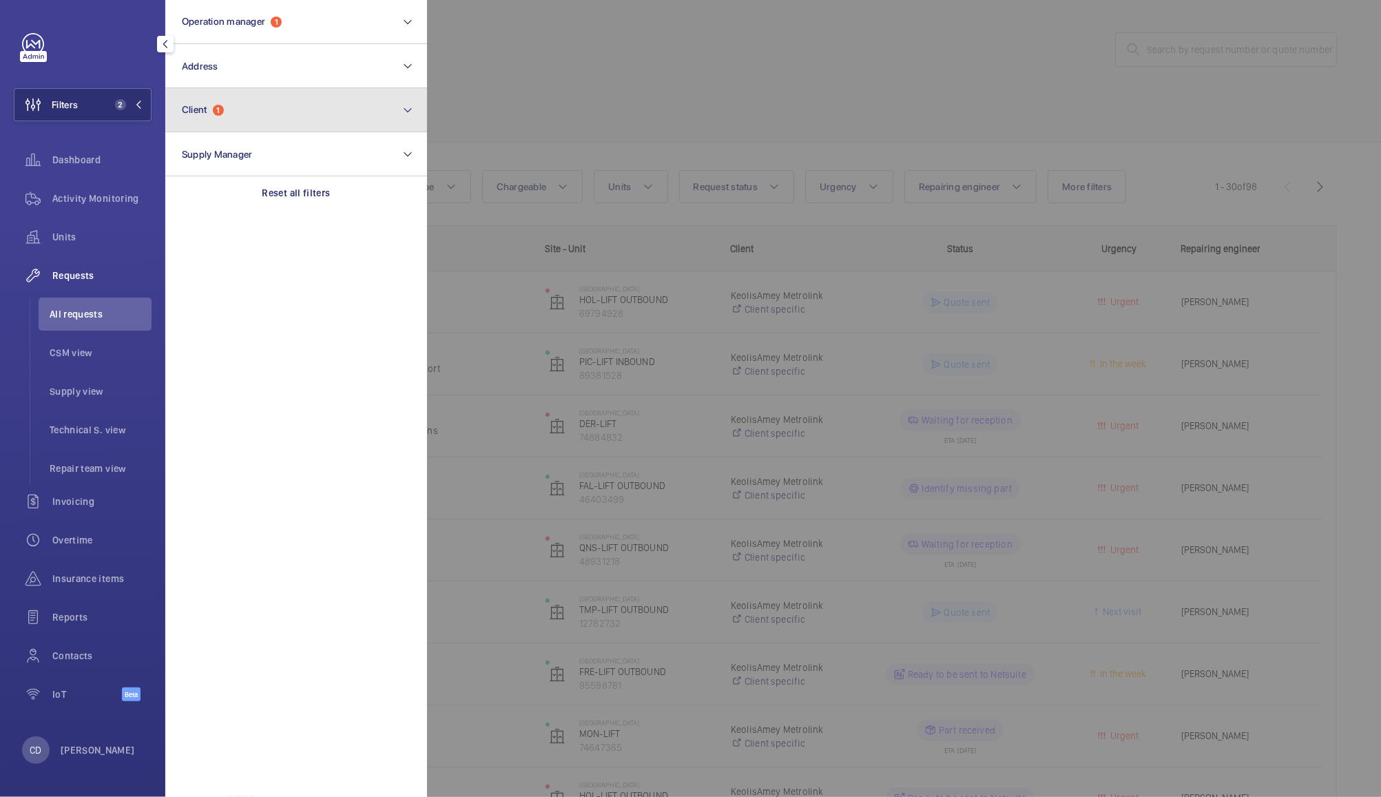
click at [221, 121] on button "Client 1" at bounding box center [296, 110] width 262 height 44
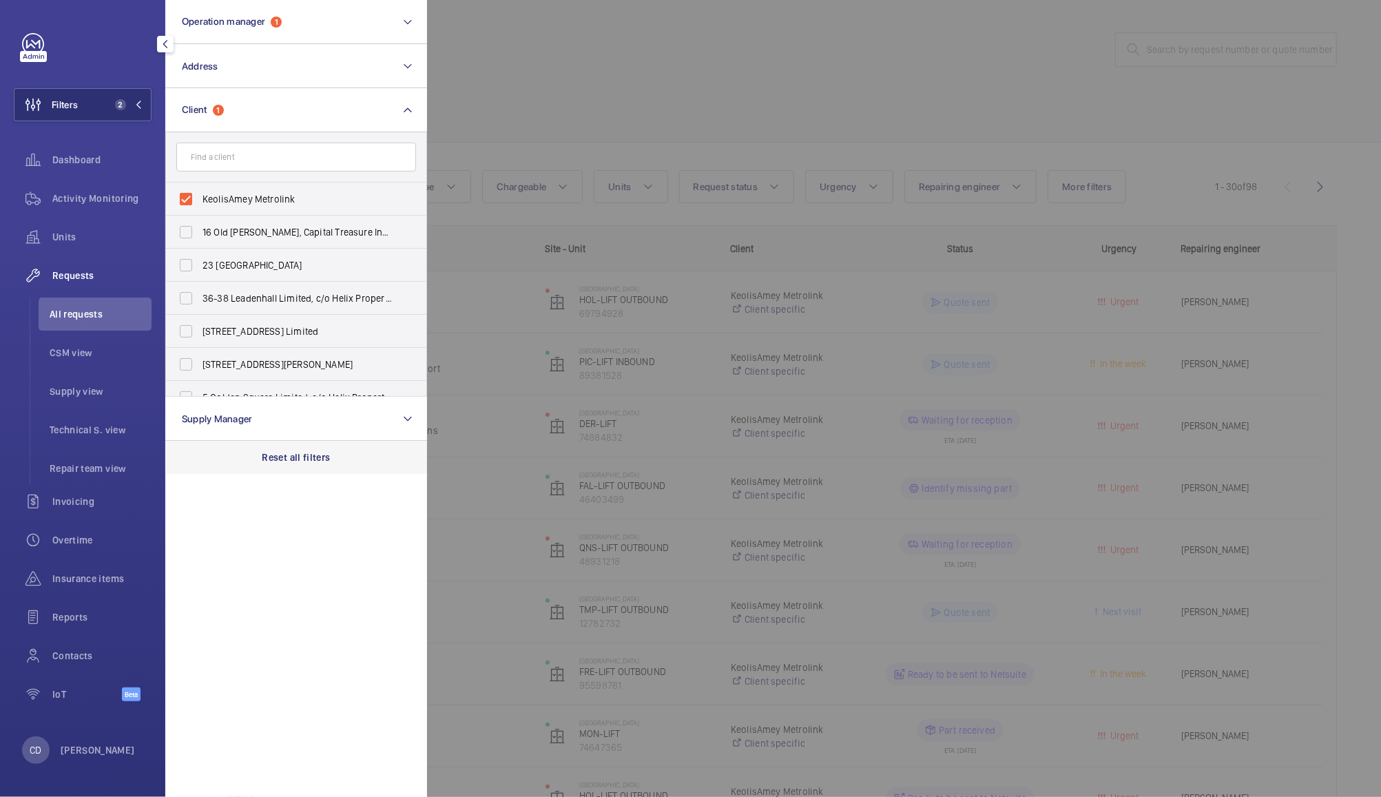
click at [294, 458] on p "Reset all filters" at bounding box center [296, 458] width 68 height 14
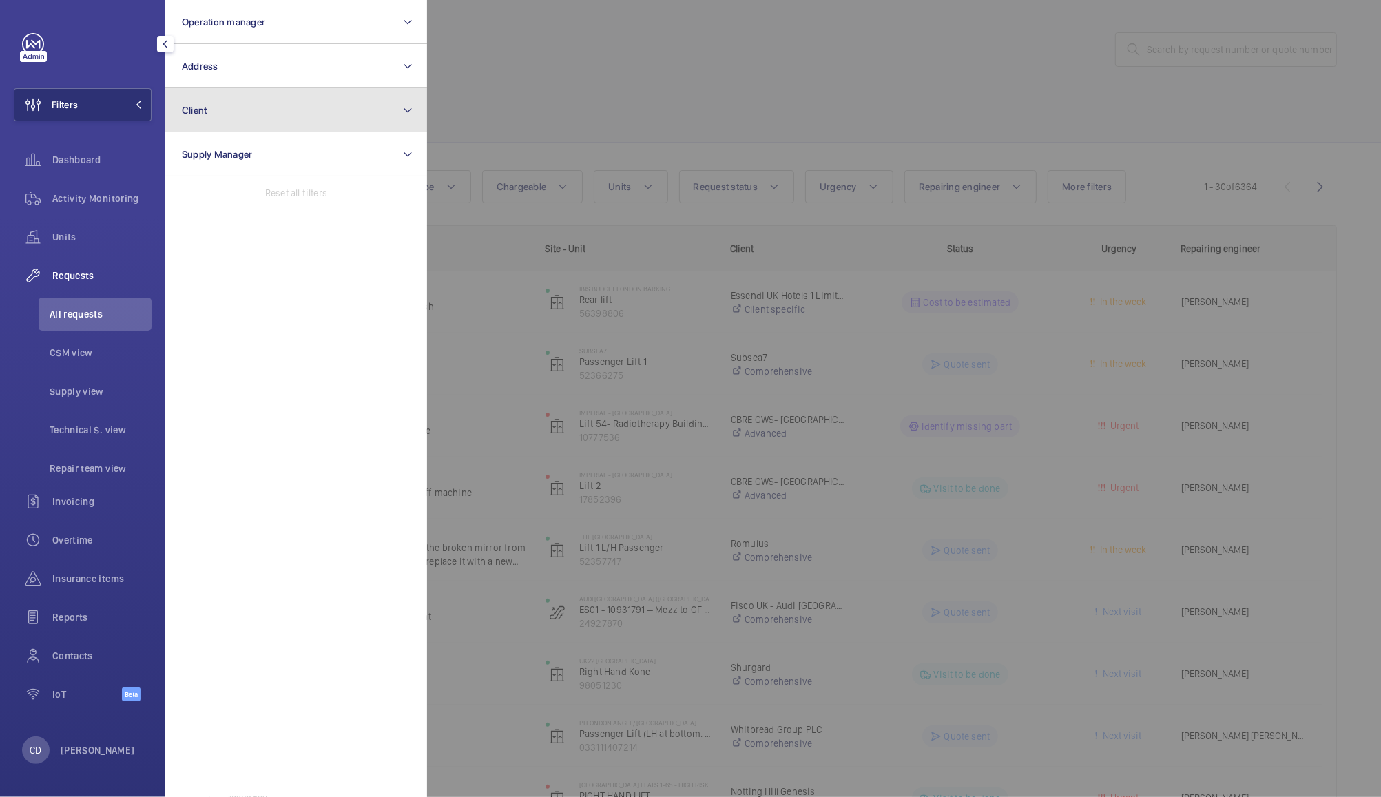
click at [204, 116] on button "Client" at bounding box center [296, 110] width 262 height 44
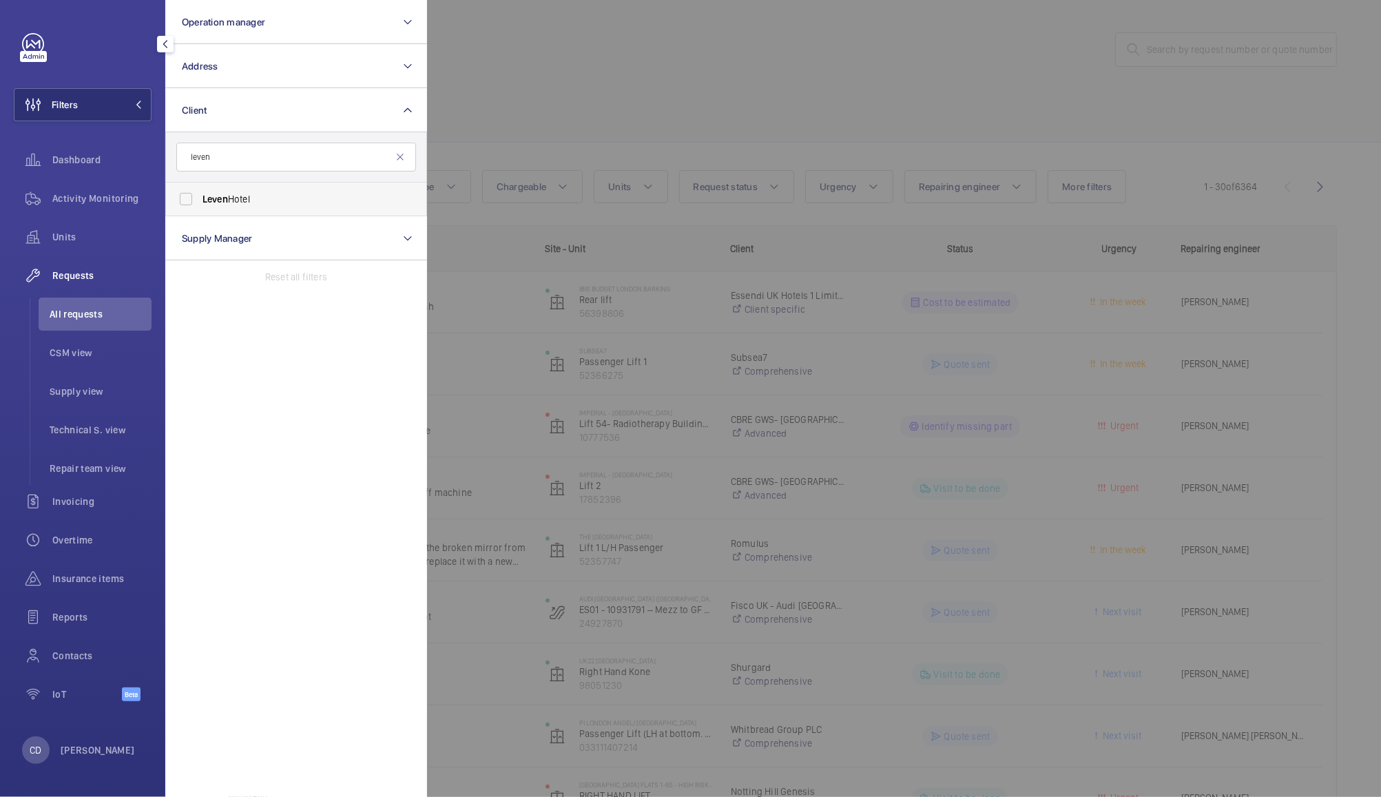
type input "leven"
click at [215, 215] on label "[GEOGRAPHIC_DATA]" at bounding box center [286, 199] width 240 height 33
click at [200, 213] on input "[GEOGRAPHIC_DATA]" at bounding box center [186, 199] width 28 height 28
checkbox input "true"
click at [572, 88] on div at bounding box center [1117, 398] width 1381 height 797
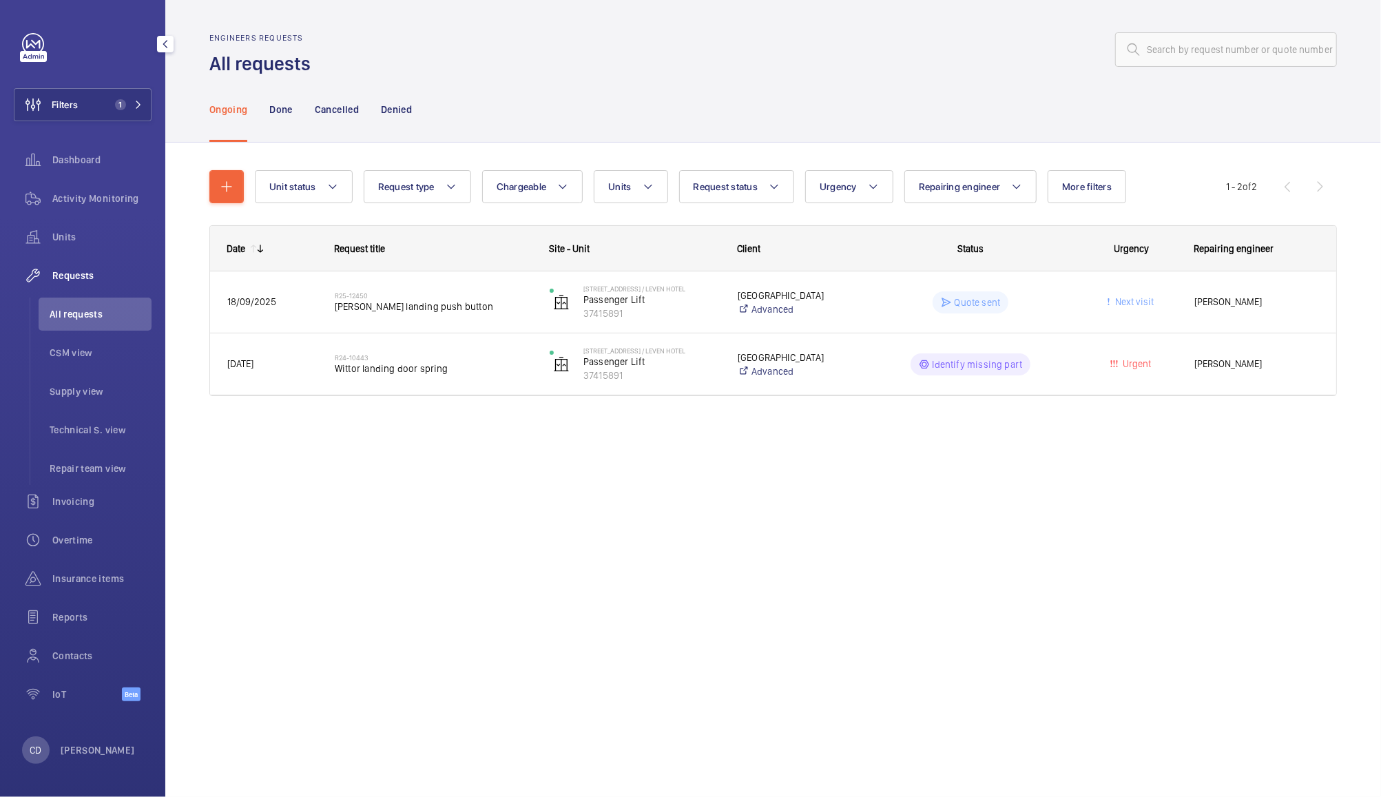
click at [869, 299] on div "Quote sent" at bounding box center [963, 303] width 214 height 50
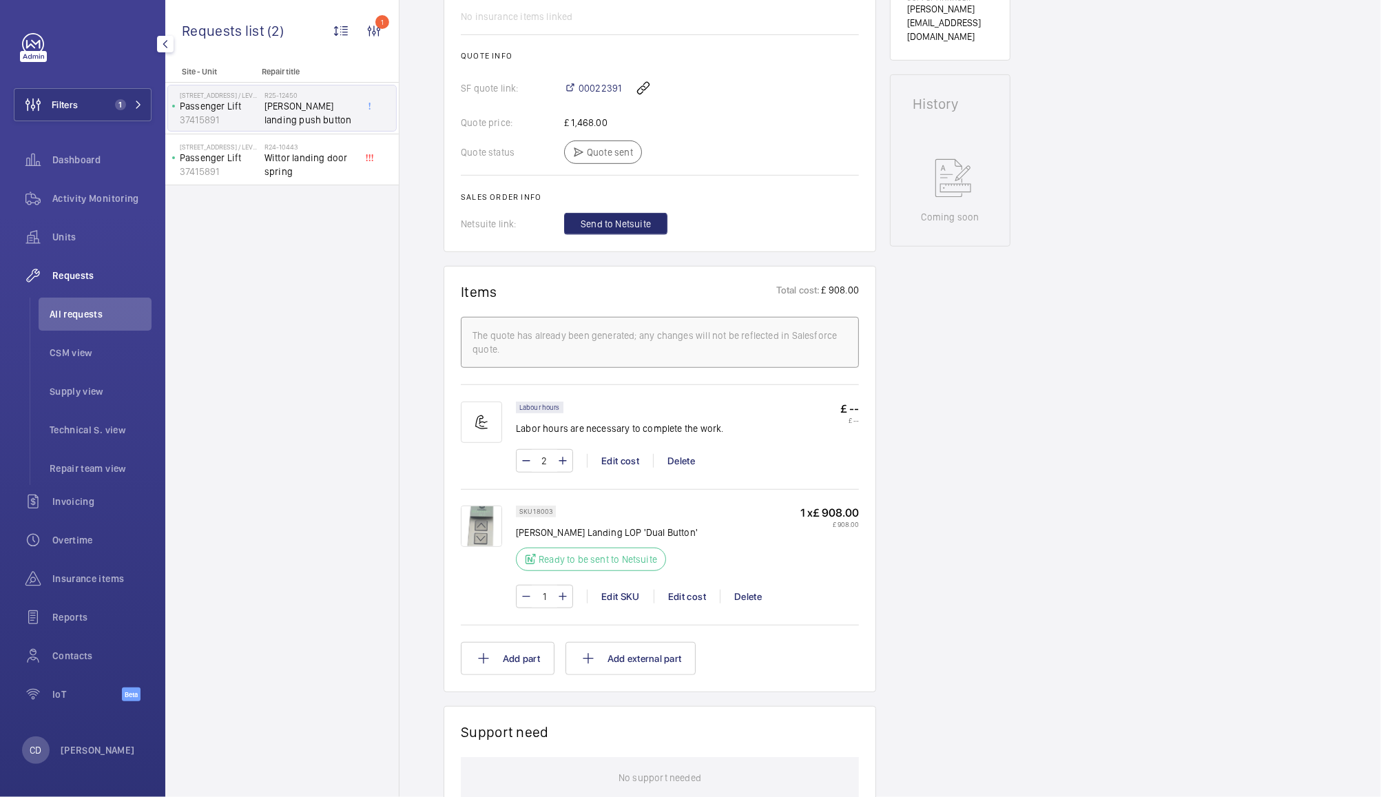
scroll to position [557, 0]
click at [747, 595] on div "Delete" at bounding box center [748, 594] width 56 height 14
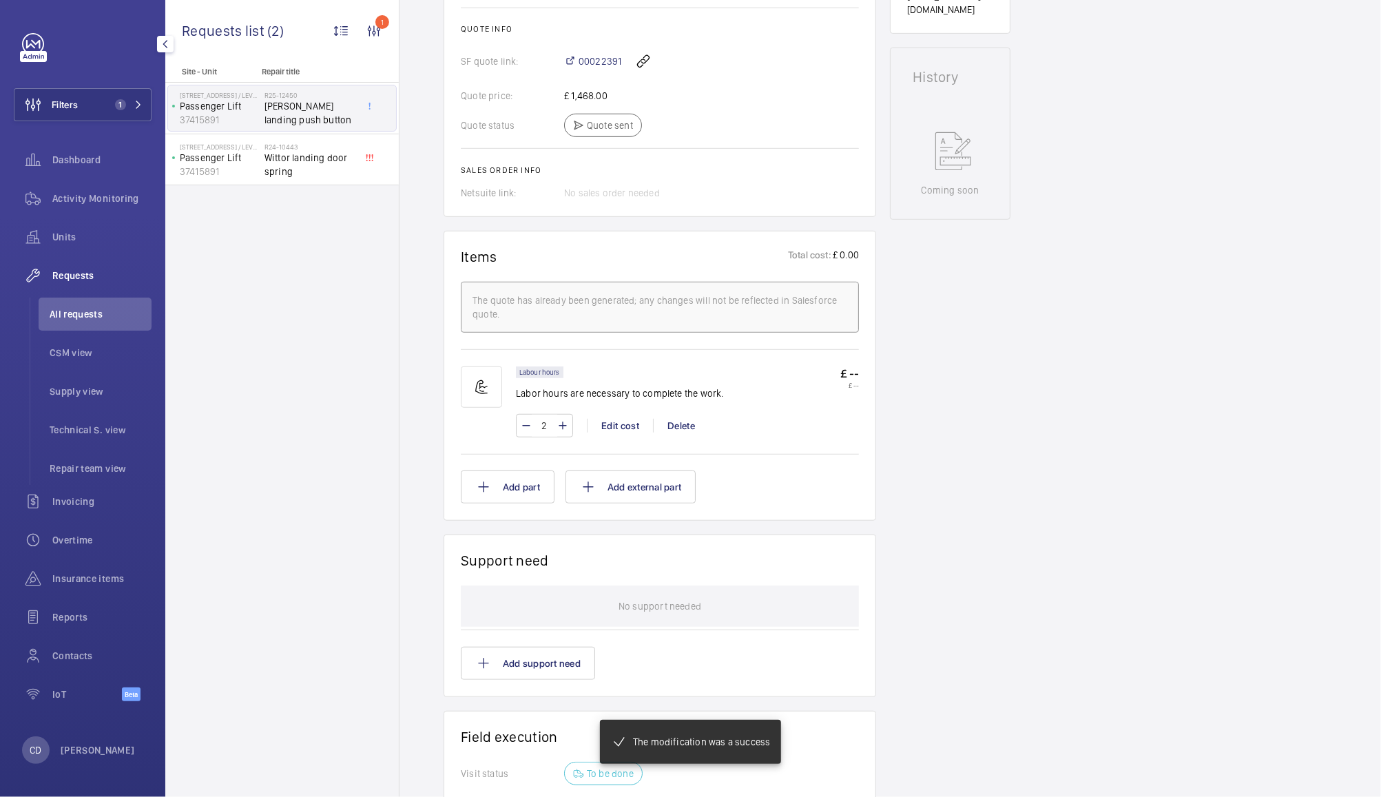
scroll to position [584, 0]
click at [677, 483] on button "Add external part" at bounding box center [631, 484] width 130 height 33
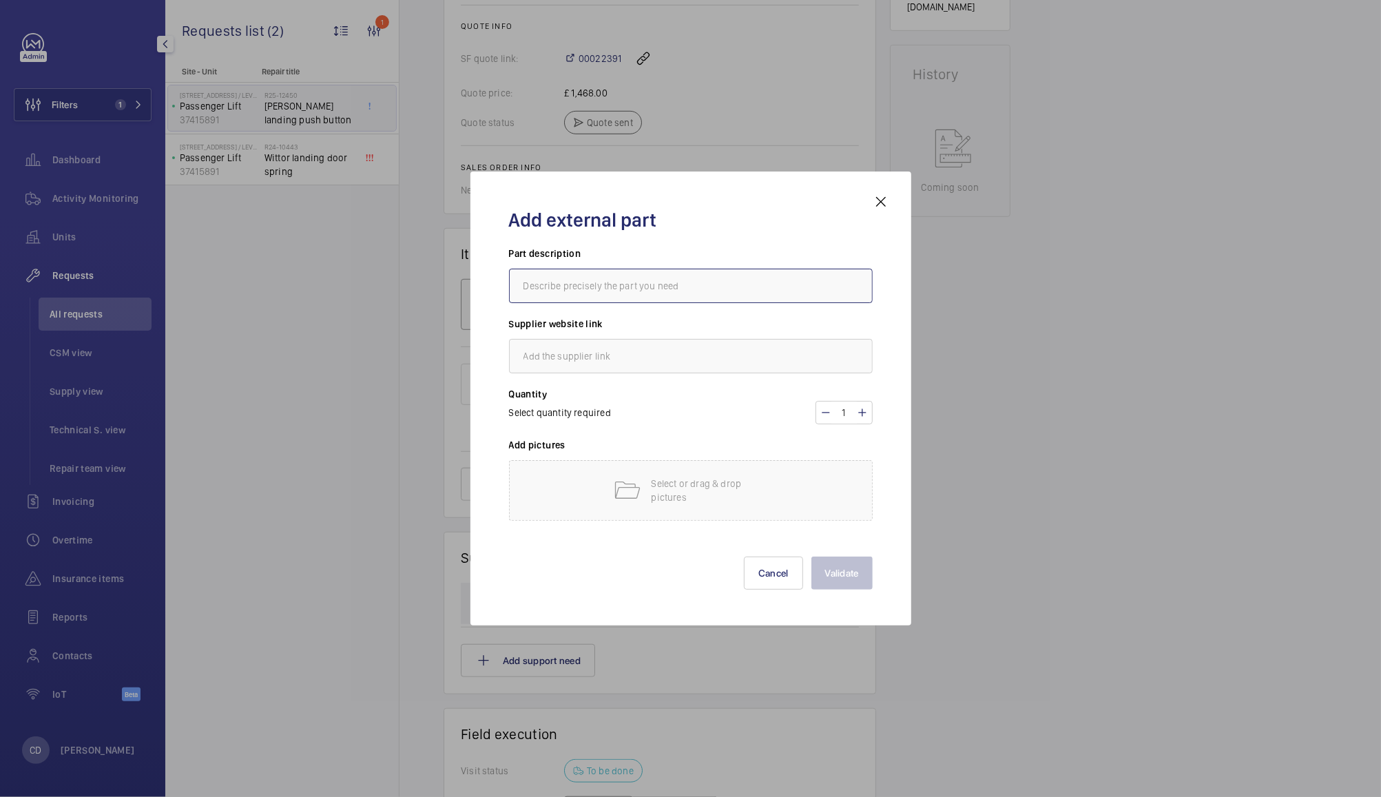
click at [747, 291] on input "text" at bounding box center [691, 286] width 364 height 34
type input "PES - LOP and Push button"
click at [730, 353] on input "text" at bounding box center [691, 356] width 364 height 34
type input "PES"
click at [743, 496] on p "Select or drag & drop pictures" at bounding box center [710, 491] width 117 height 28
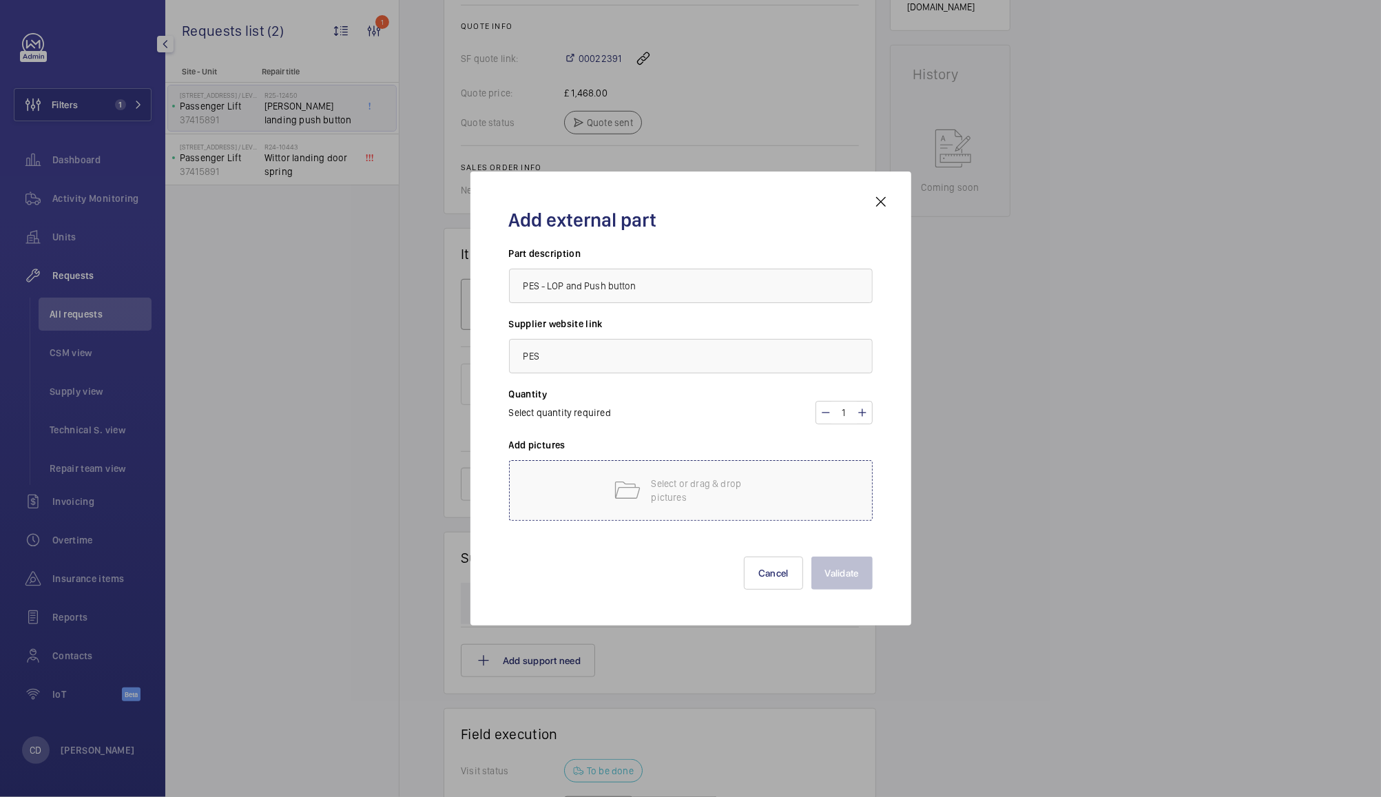
click at [752, 469] on div "Select or drag & drop pictures" at bounding box center [691, 490] width 364 height 61
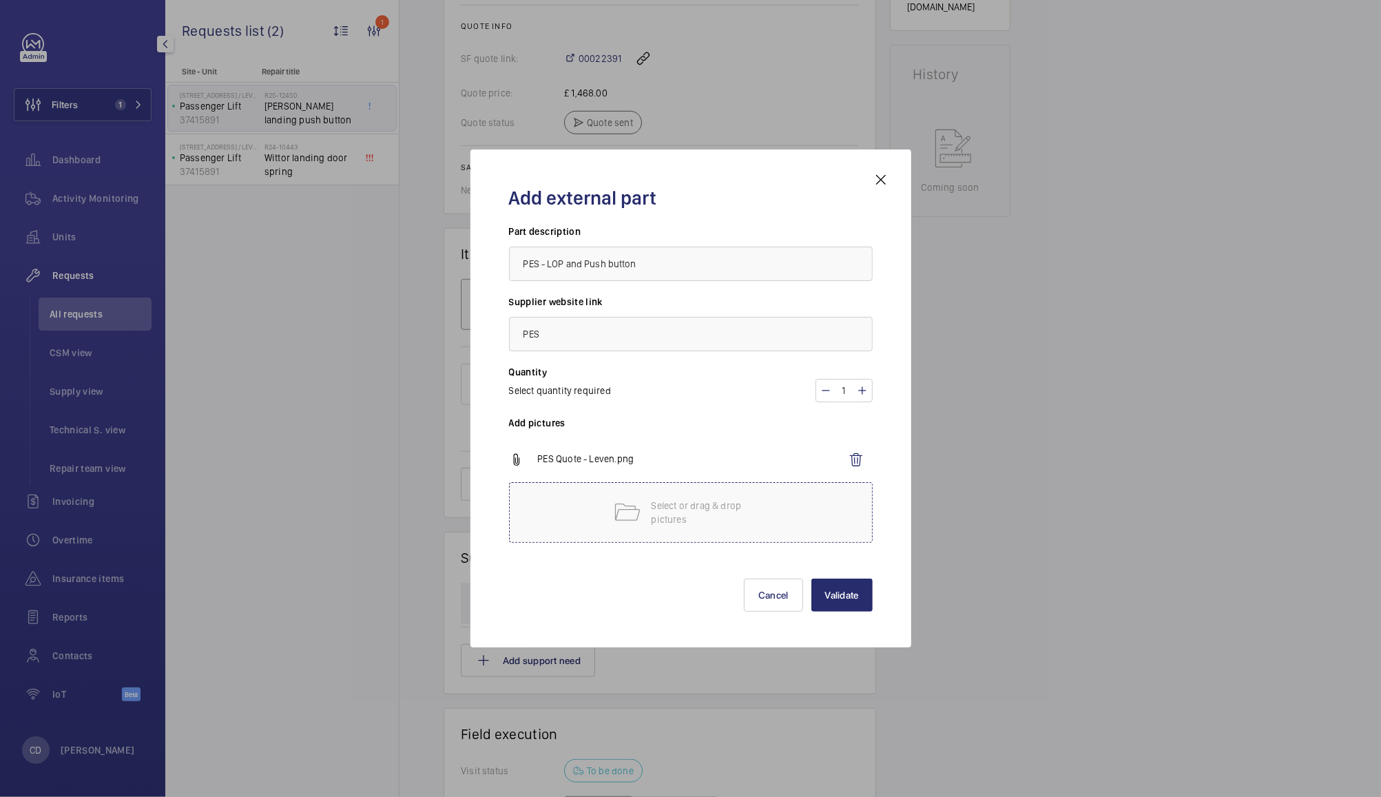
click at [855, 595] on button "Validate" at bounding box center [842, 595] width 61 height 33
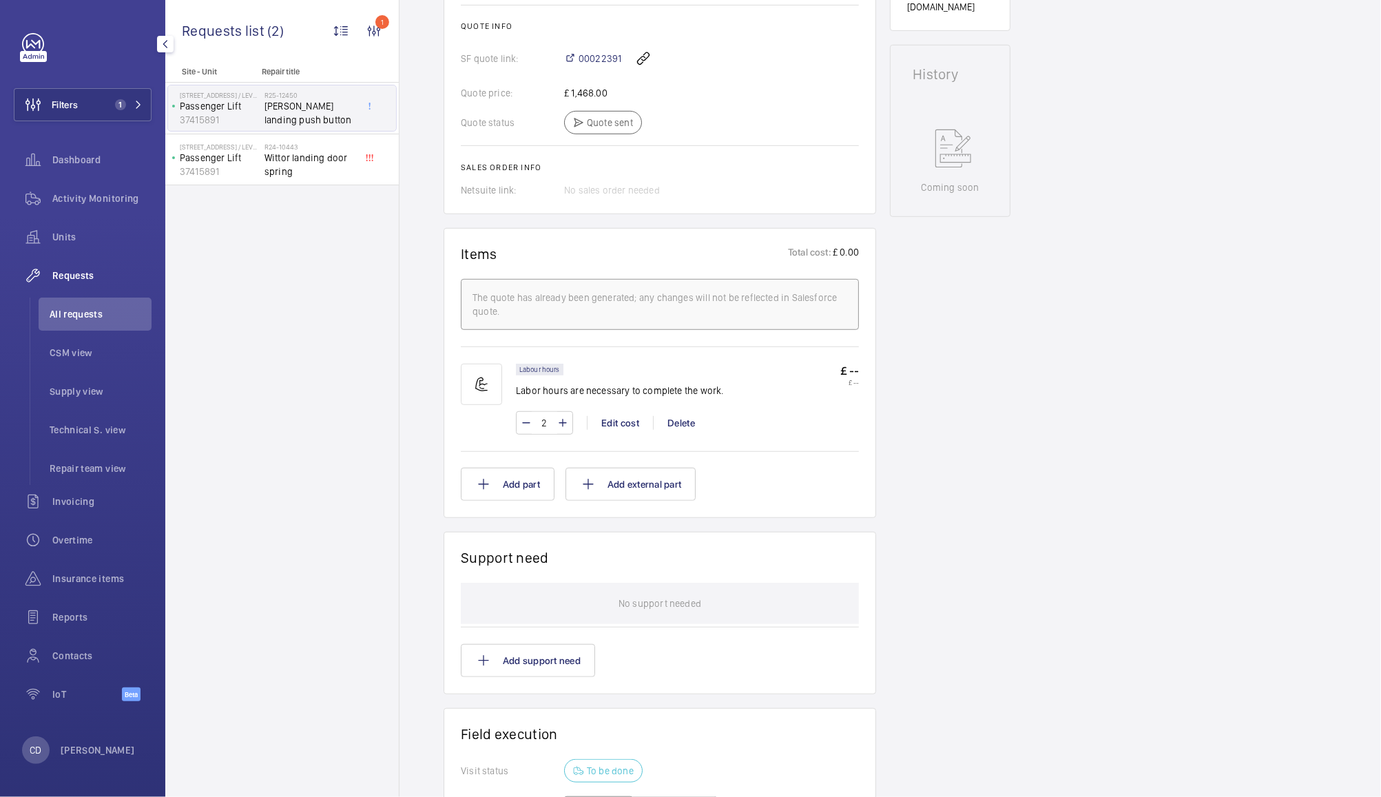
click at [656, 318] on div "The quote has already been generated; any changes will not be reflected in Sale…" at bounding box center [660, 305] width 375 height 28
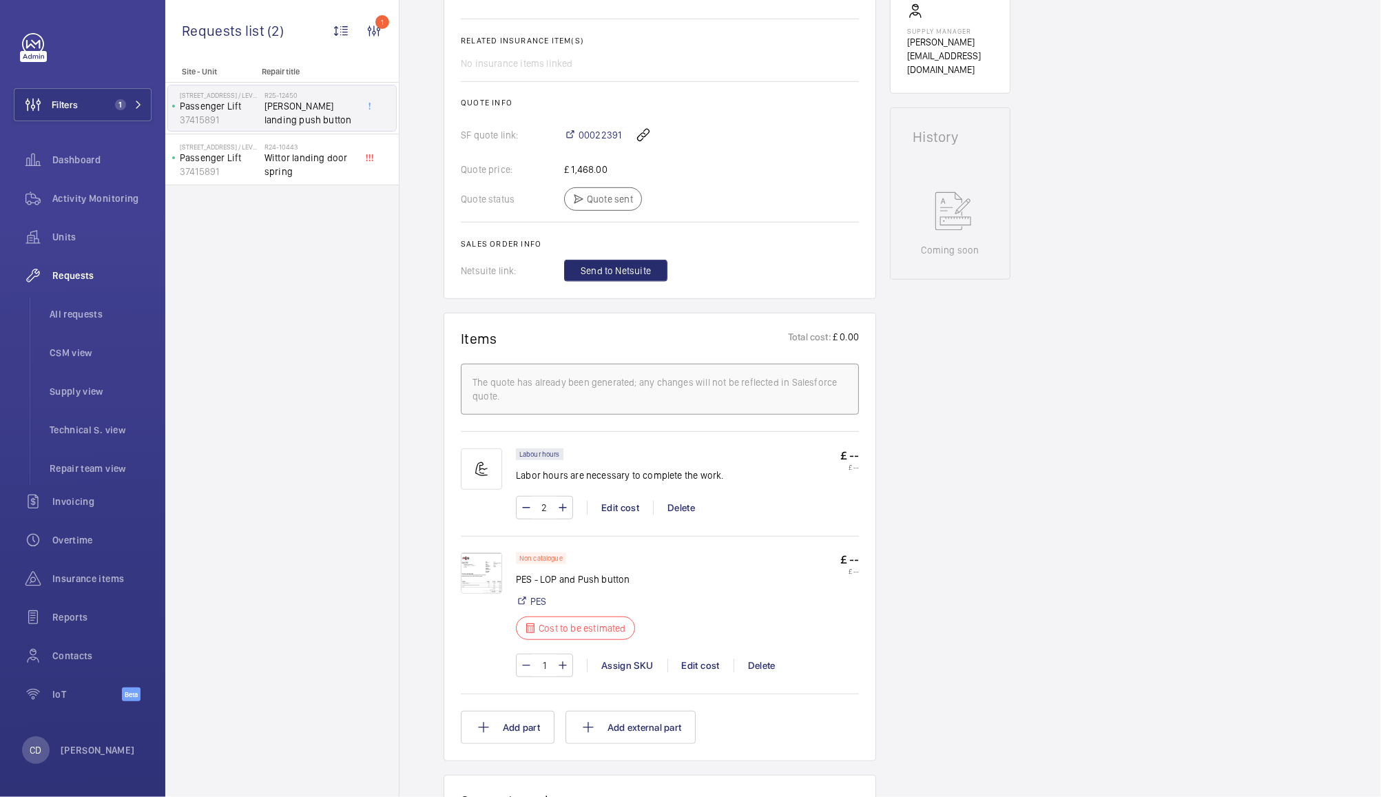
scroll to position [535, 0]
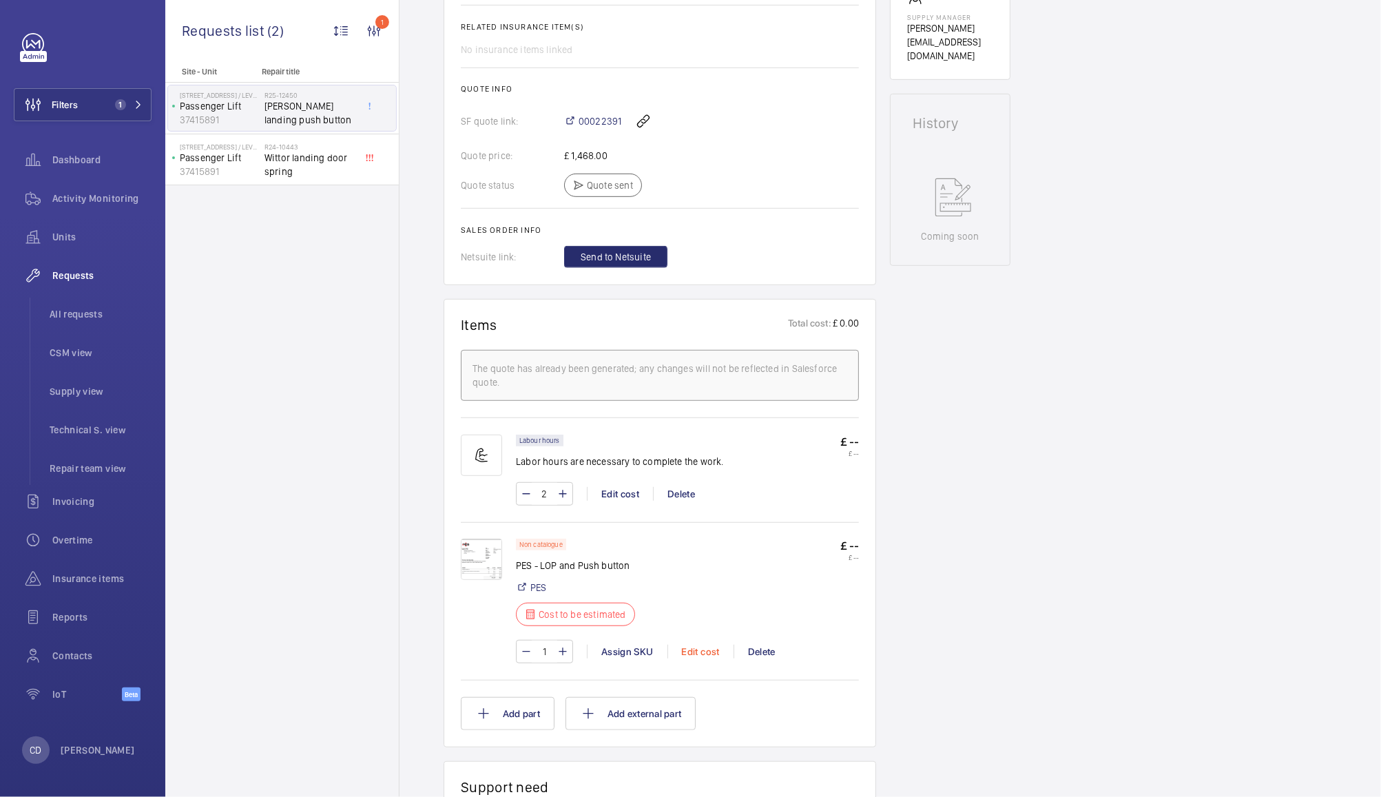
click at [694, 648] on div "Edit cost" at bounding box center [701, 652] width 66 height 14
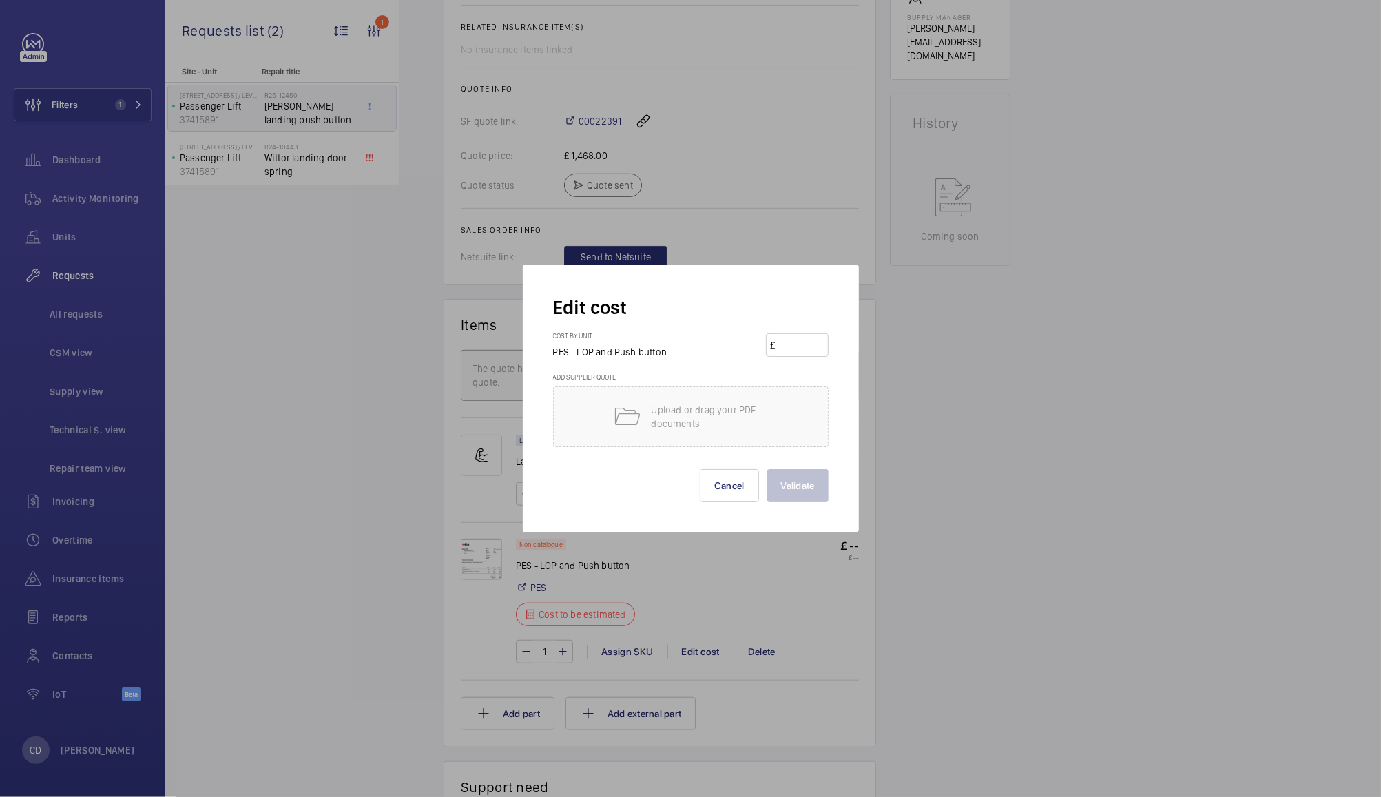
click at [809, 347] on input "number" at bounding box center [800, 345] width 48 height 22
type input "830"
click at [796, 490] on button "Validate" at bounding box center [797, 485] width 61 height 33
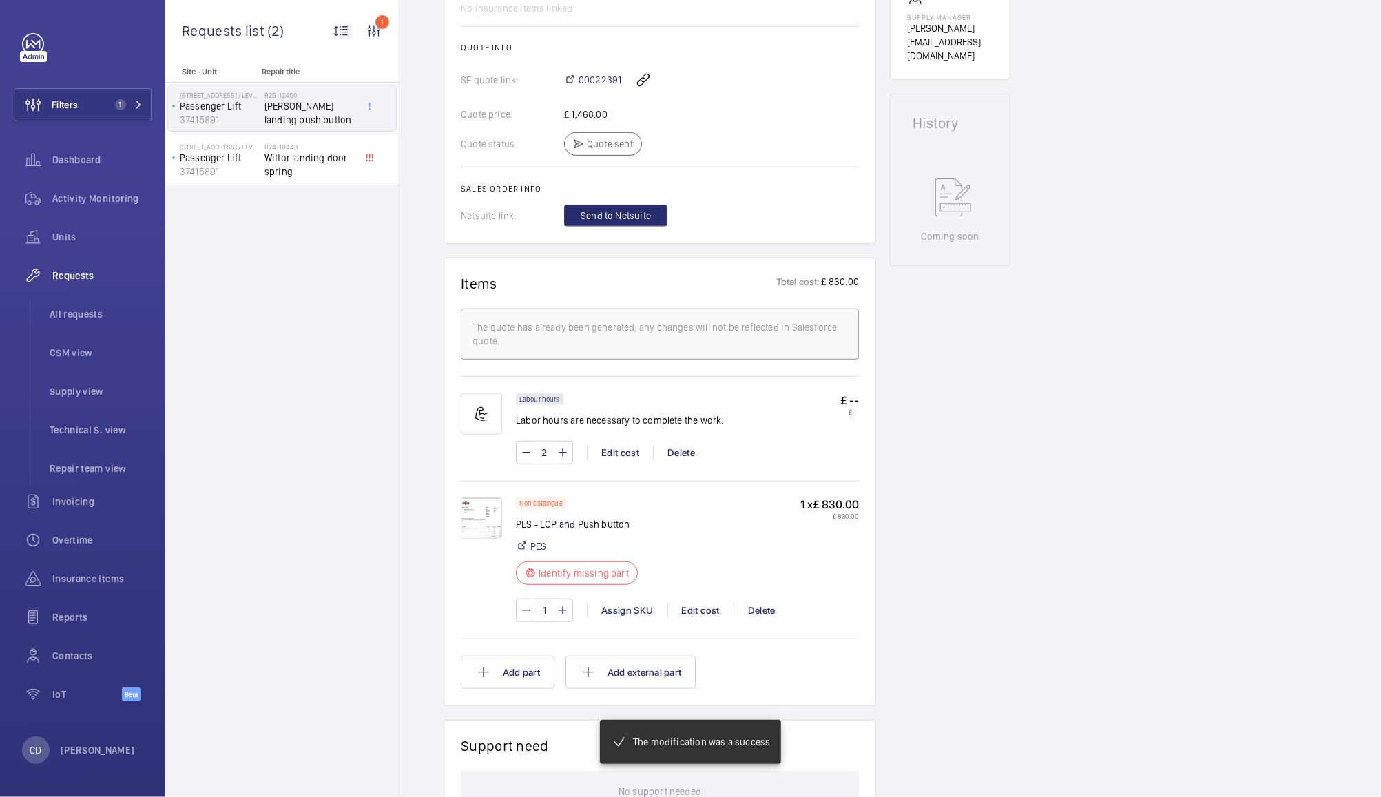
scroll to position [549, 0]
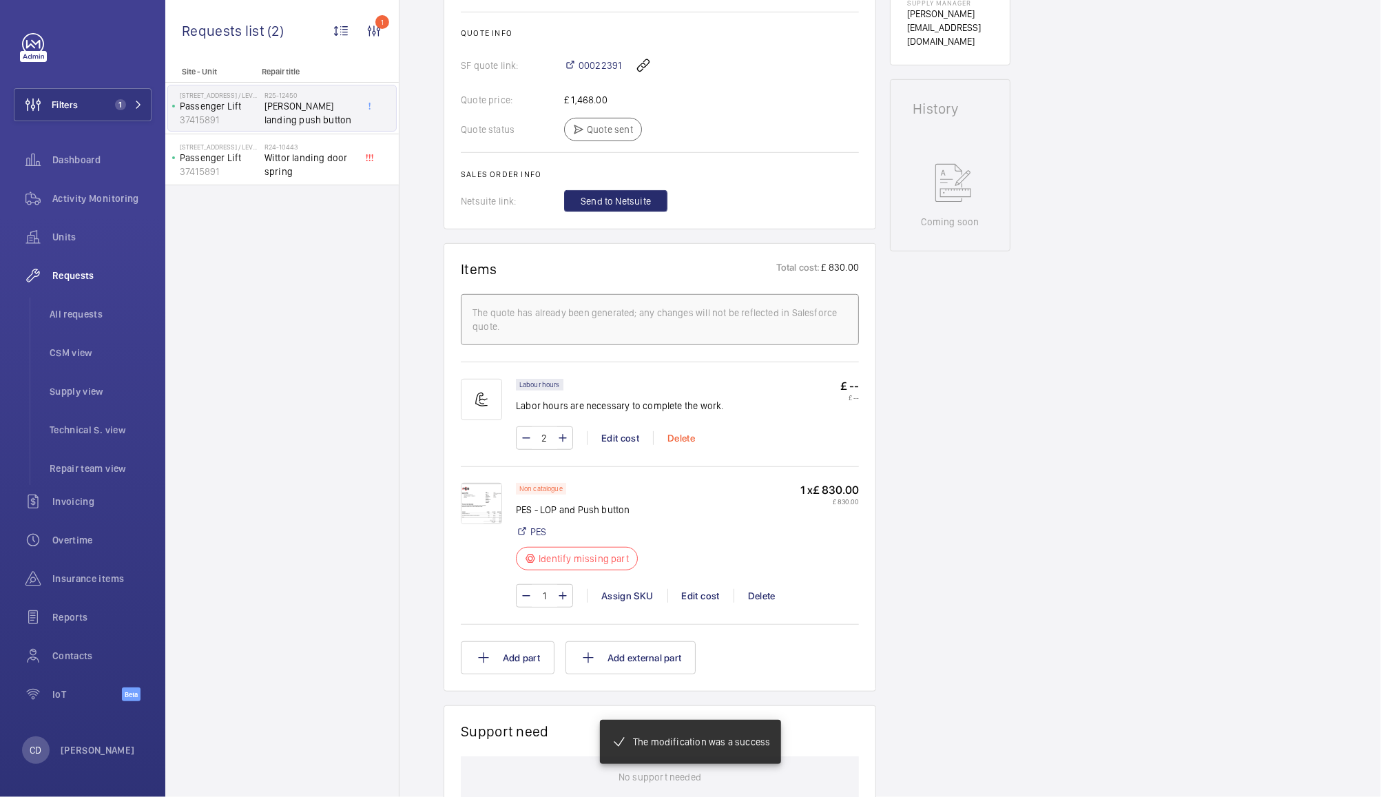
click at [686, 442] on div "Delete" at bounding box center [681, 438] width 56 height 14
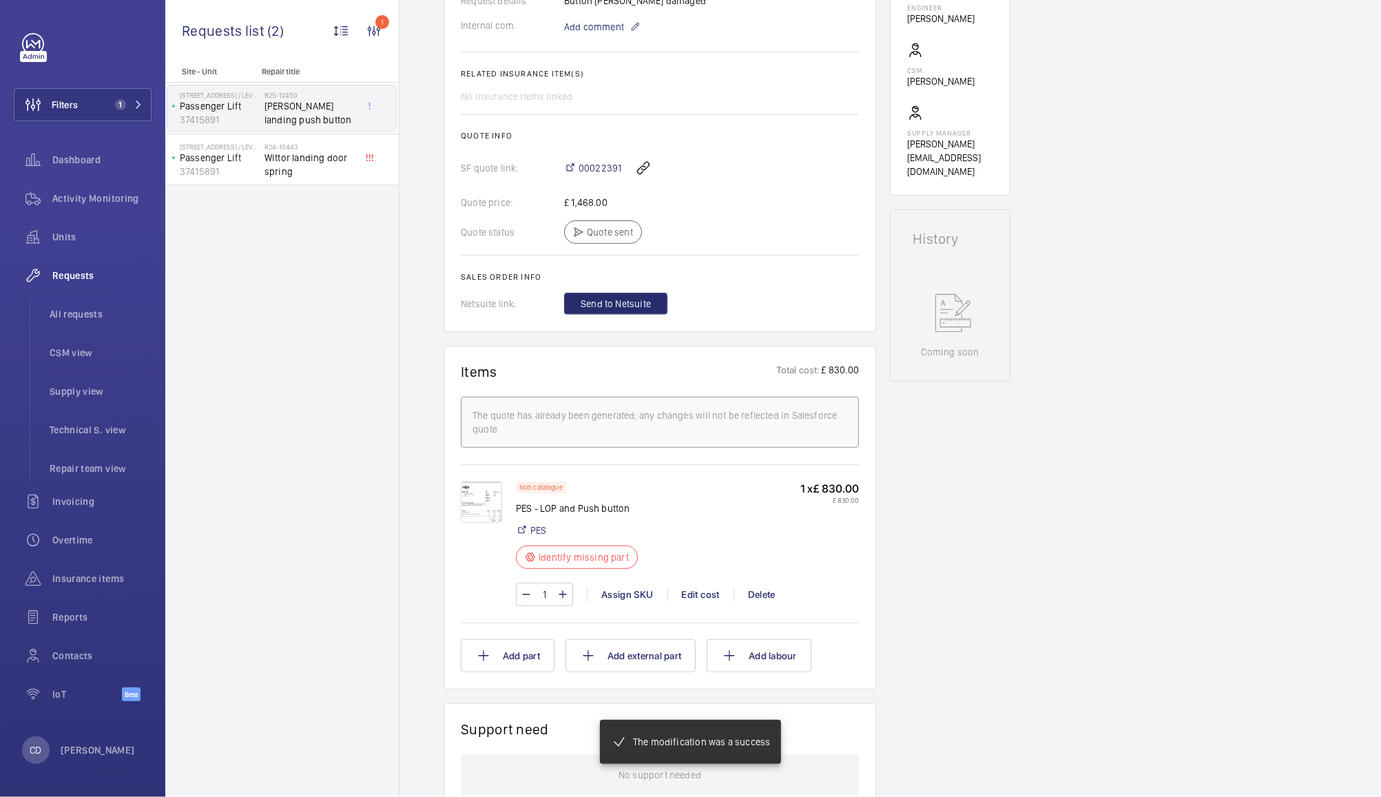
scroll to position [419, 0]
click at [597, 169] on span "00022391" at bounding box center [600, 168] width 43 height 14
